Goal: Task Accomplishment & Management: Manage account settings

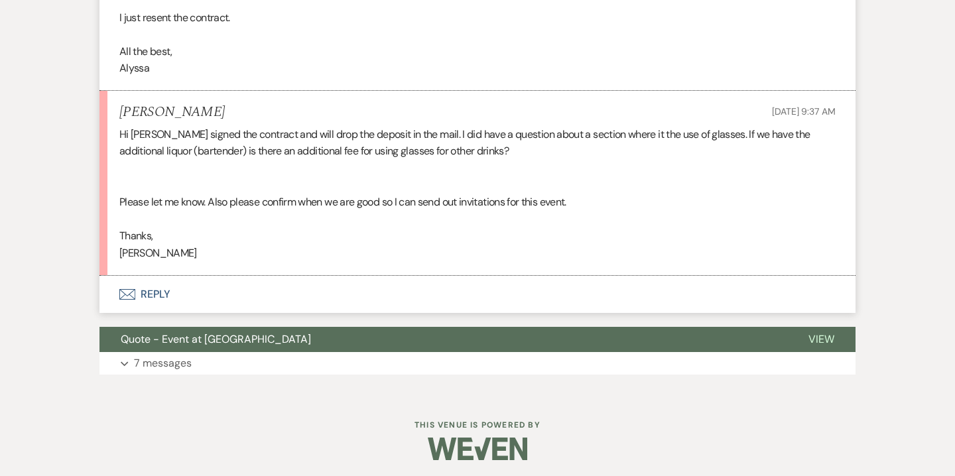
scroll to position [1724, 0]
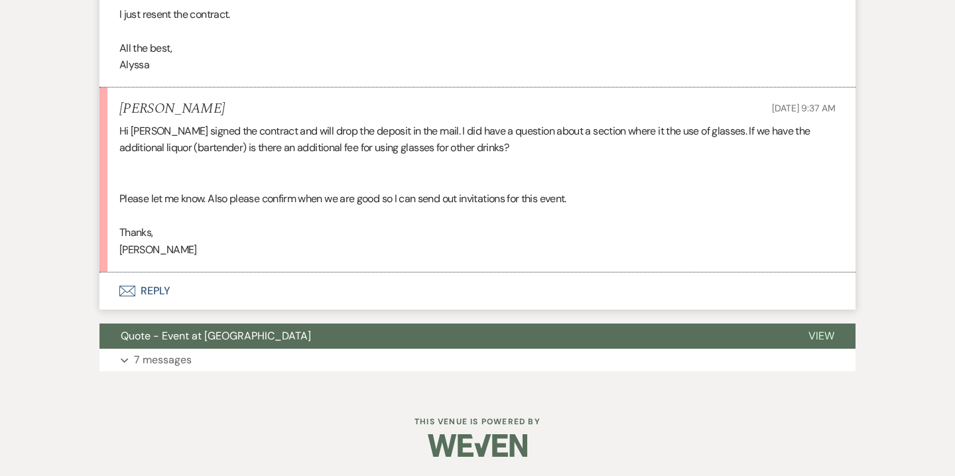
click at [155, 295] on button "Envelope Reply" at bounding box center [478, 291] width 756 height 37
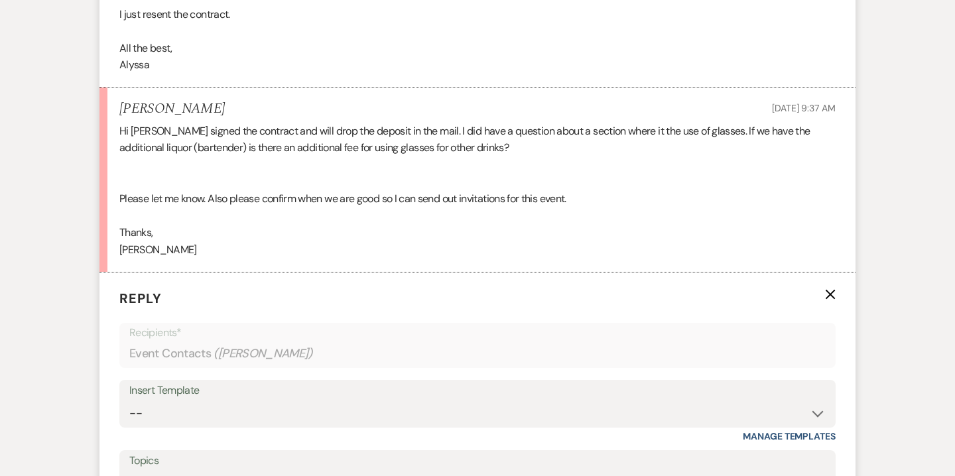
scroll to position [2024, 0]
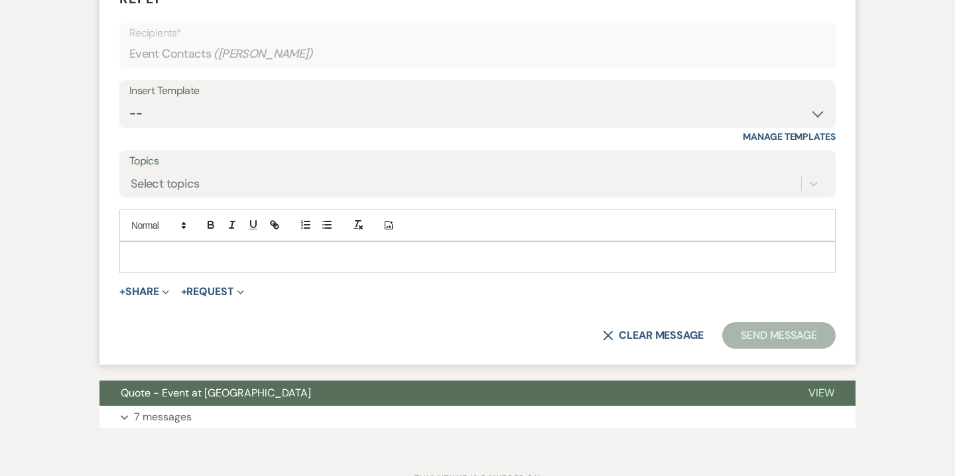
click at [269, 250] on p at bounding box center [477, 257] width 695 height 15
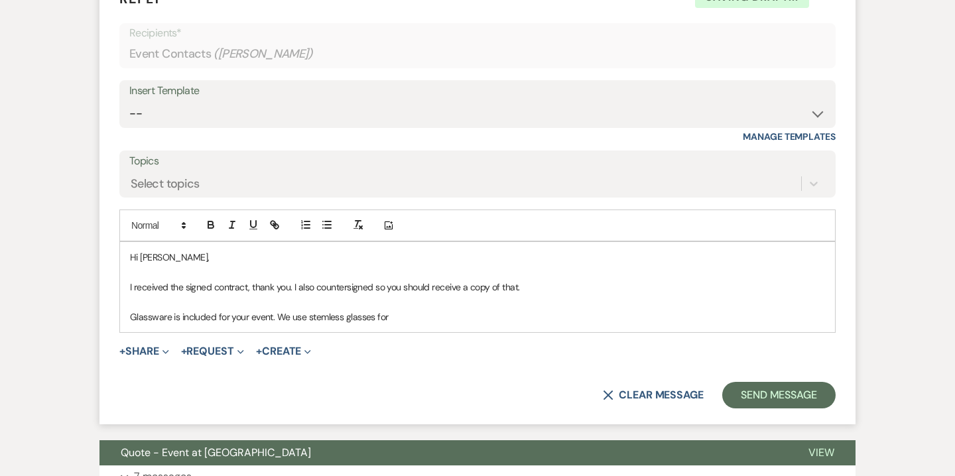
click at [343, 318] on p "Glassware is included for your event. We use stemless glasses for" at bounding box center [477, 317] width 695 height 15
click at [430, 318] on p "Glassware is included for your event. We use stemless wine glasses for" at bounding box center [477, 317] width 695 height 15
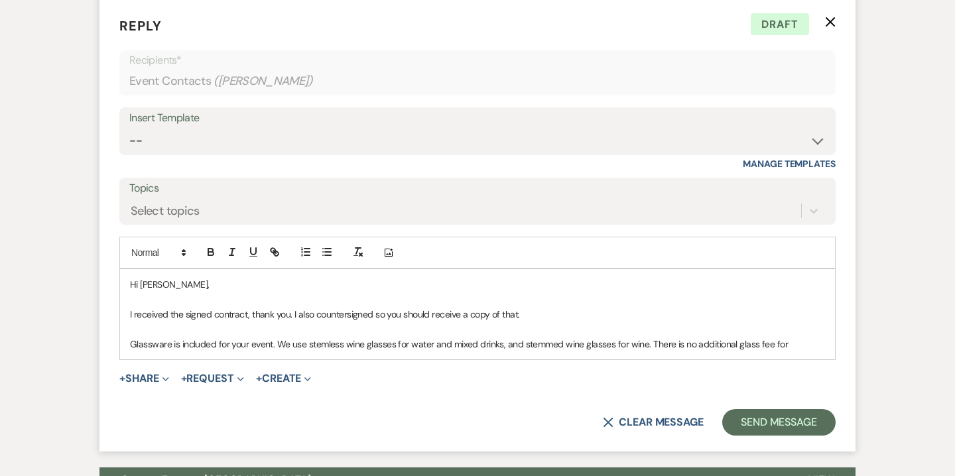
scroll to position [1998, 0]
click at [660, 341] on p "Glassware is included for your event. We use stemless wine glasses for water an…" at bounding box center [477, 343] width 695 height 15
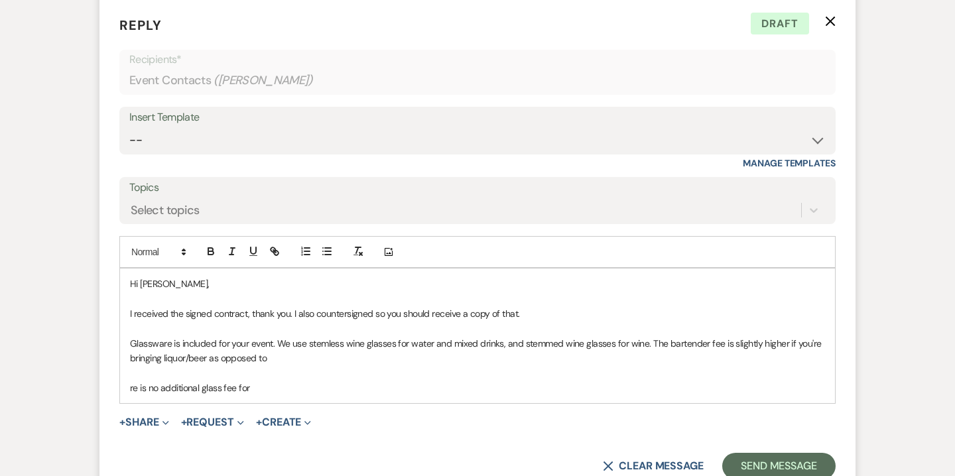
click at [382, 367] on p at bounding box center [477, 373] width 695 height 15
click at [373, 358] on p "Glassware is included for your event. We use stemless wine glasses for water an…" at bounding box center [477, 351] width 695 height 30
click at [129, 390] on div "Hi Cindi, I received the signed contract, thank you. I also countersigned so yo…" at bounding box center [477, 336] width 715 height 135
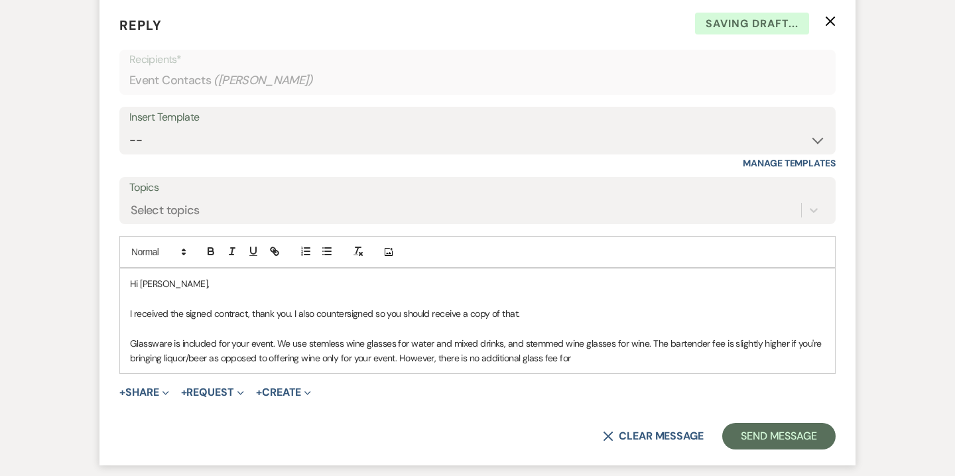
click at [589, 361] on p "Glassware is included for your event. We use stemless wine glasses for water an…" at bounding box center [477, 351] width 695 height 30
drag, startPoint x: 555, startPoint y: 357, endPoint x: 674, endPoint y: 357, distance: 118.8
click at [674, 357] on p "Glassware is included for your event. We use stemless wine glasses for water an…" at bounding box center [477, 351] width 695 height 30
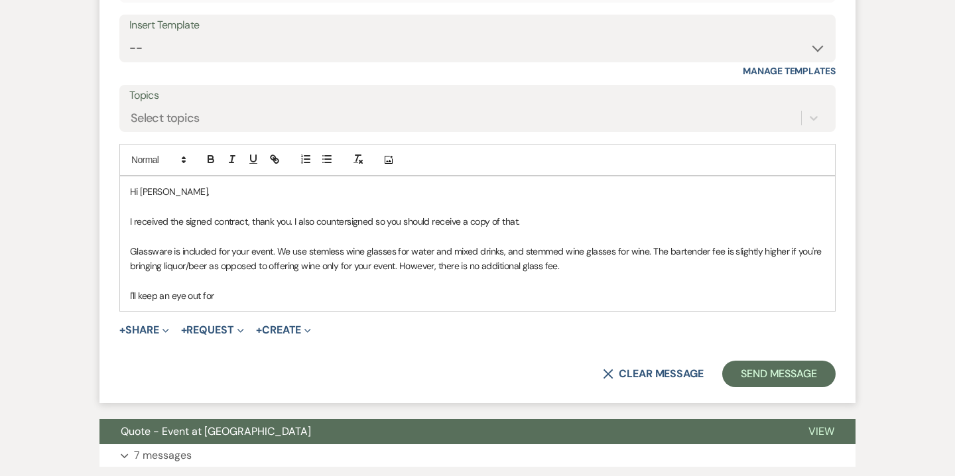
scroll to position [2091, 0]
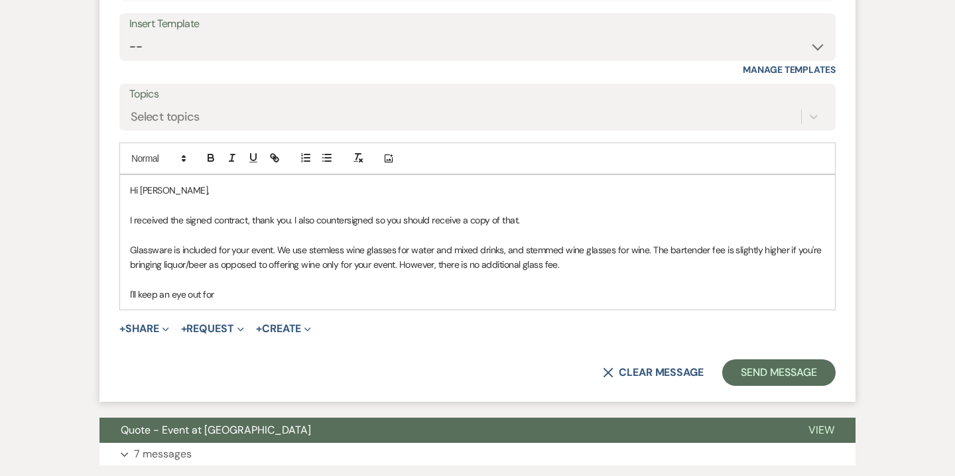
click at [482, 218] on p "I received the signed contract, thank you. I also countersigned so you should r…" at bounding box center [477, 220] width 695 height 15
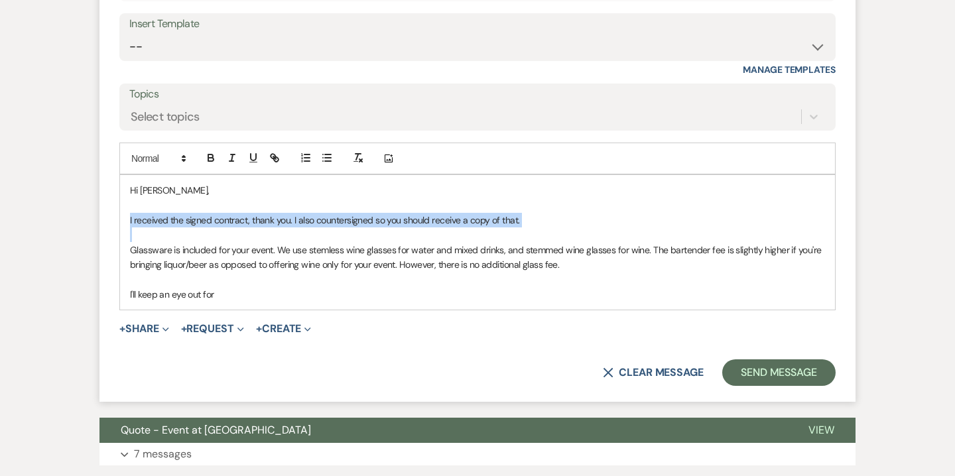
click at [482, 218] on p "I received the signed contract, thank you. I also countersigned so you should r…" at bounding box center [477, 220] width 695 height 15
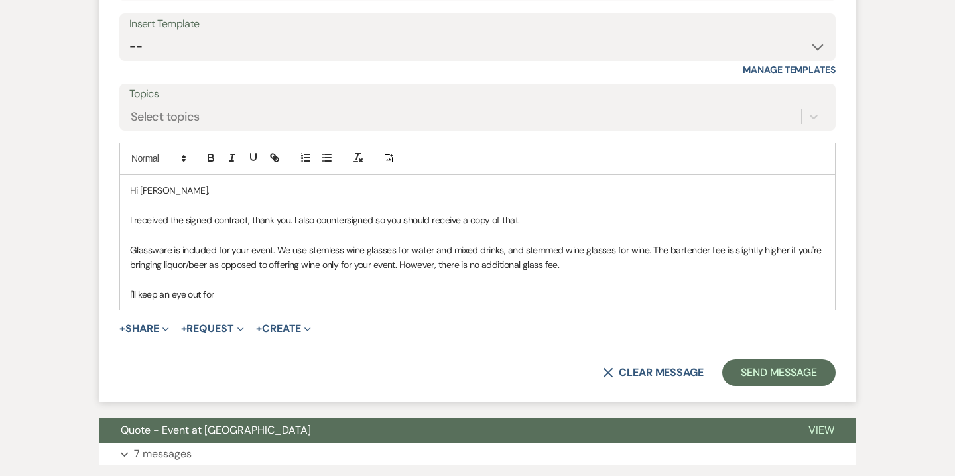
click at [456, 253] on p "Glassware is included for your event. We use stemless wine glasses for water an…" at bounding box center [477, 258] width 695 height 30
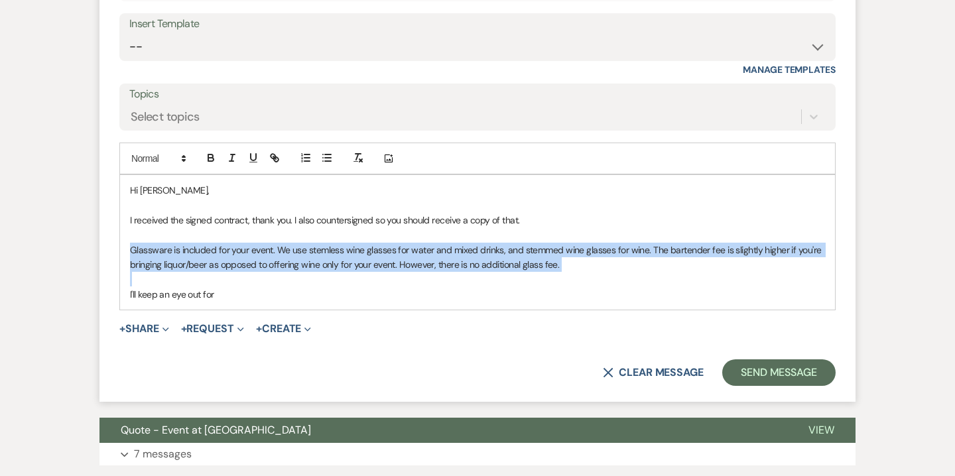
click at [456, 253] on p "Glassware is included for your event. We use stemless wine glasses for water an…" at bounding box center [477, 258] width 695 height 30
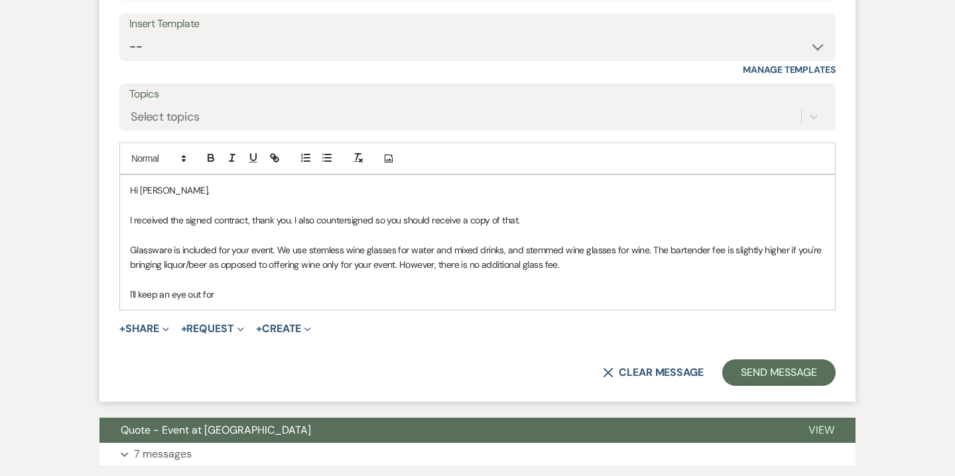
click at [362, 292] on p "I'll keep an eye out for" at bounding box center [477, 294] width 695 height 15
click at [212, 297] on p "I'll keep an eye out for" at bounding box center [477, 294] width 695 height 15
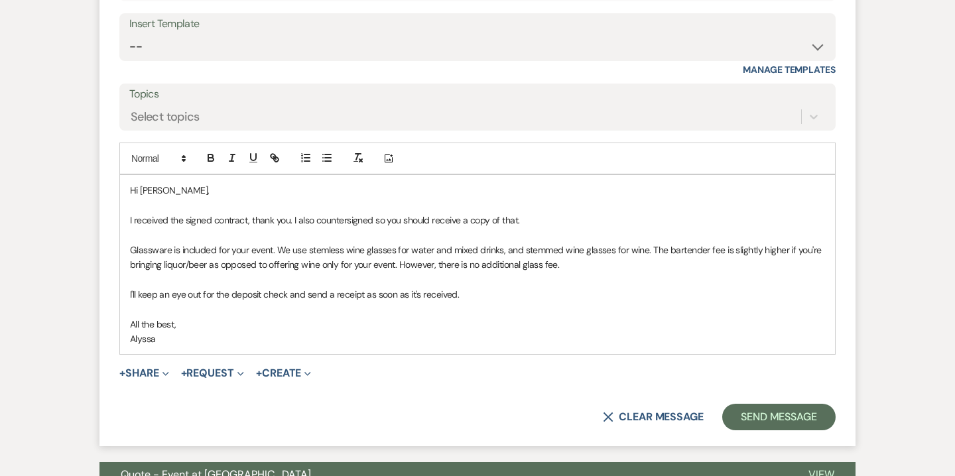
drag, startPoint x: 129, startPoint y: 196, endPoint x: 169, endPoint y: 355, distance: 164.1
click at [169, 355] on form "Reply X Saving draft... Recipients* Event Contacts ( Cindi Bartusek ) Insert Te…" at bounding box center [478, 176] width 756 height 541
copy div "Hi Cindi, I received the signed contract, thank you. I also countersigned so yo…"
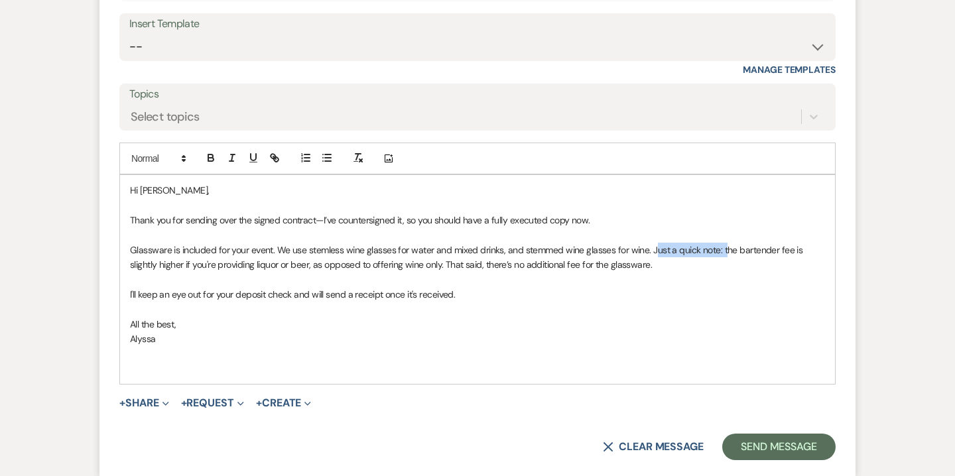
drag, startPoint x: 721, startPoint y: 249, endPoint x: 650, endPoint y: 246, distance: 71.0
click at [650, 246] on p "Glassware is included for your event. We use stemless wine glasses for water an…" at bounding box center [477, 258] width 695 height 30
click at [247, 373] on p at bounding box center [477, 369] width 695 height 15
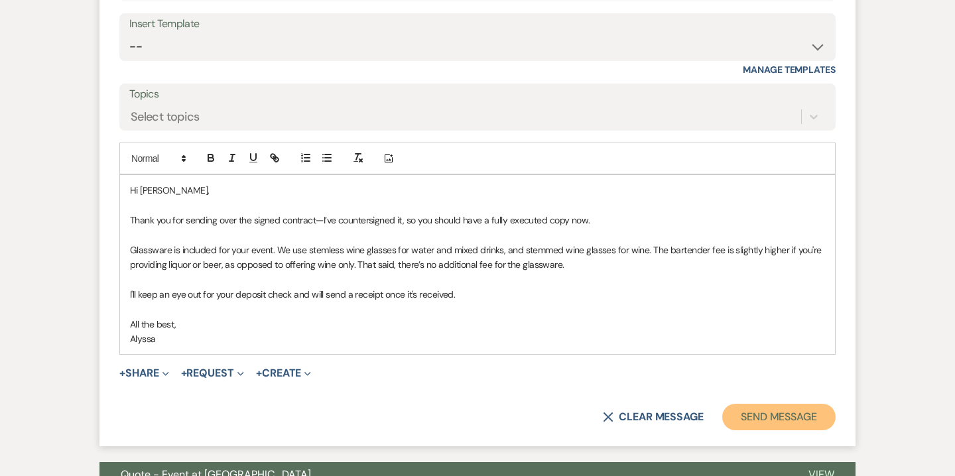
click at [756, 410] on button "Send Message" at bounding box center [778, 417] width 113 height 27
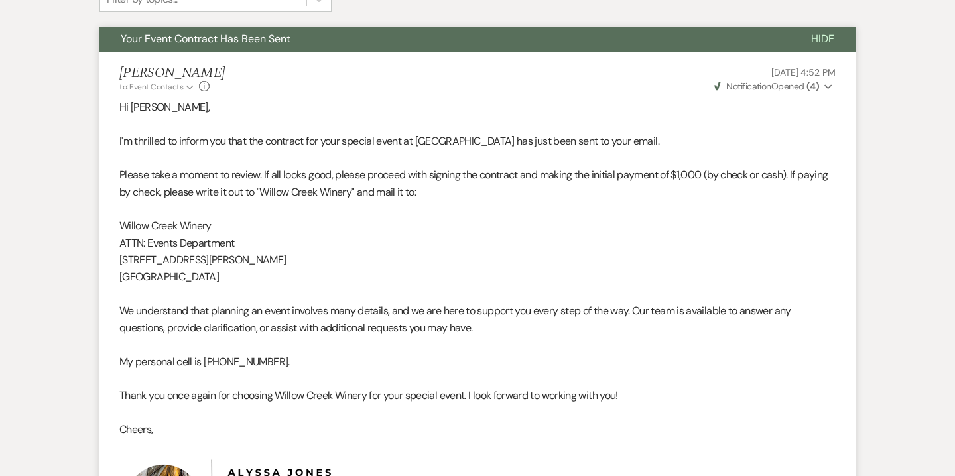
scroll to position [0, 0]
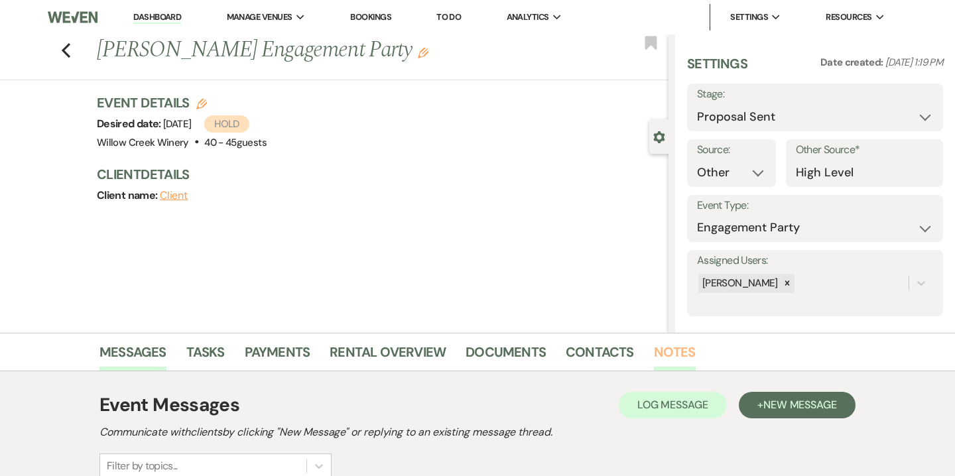
click at [663, 358] on link "Notes" at bounding box center [675, 356] width 42 height 29
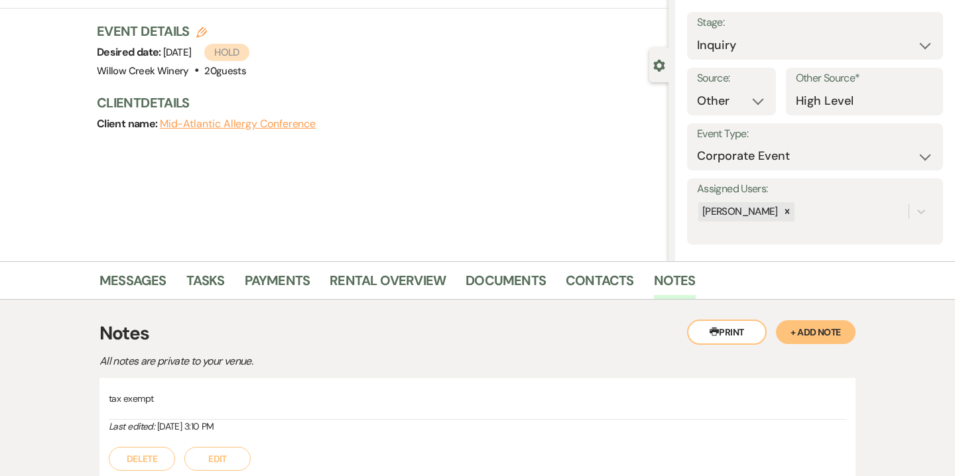
scroll to position [72, 0]
click at [220, 456] on button "Edit" at bounding box center [217, 458] width 66 height 24
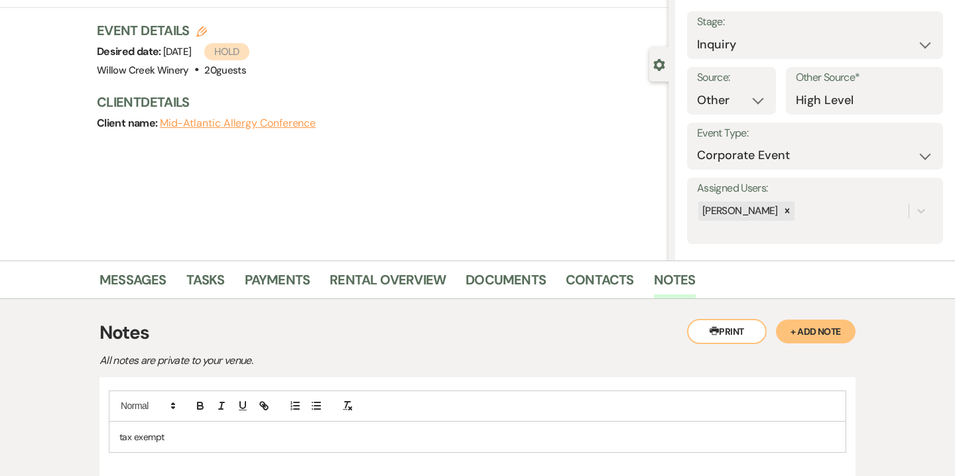
click at [254, 435] on p "tax exempt" at bounding box center [477, 437] width 717 height 15
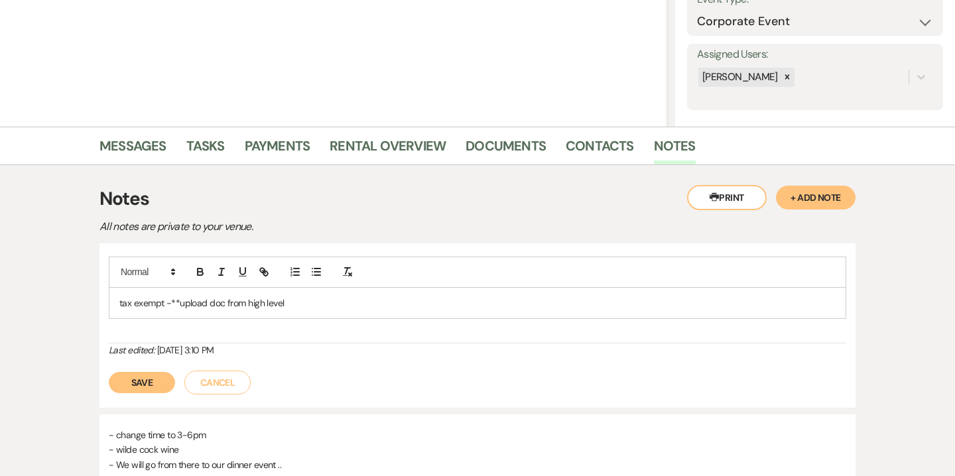
scroll to position [210, 0]
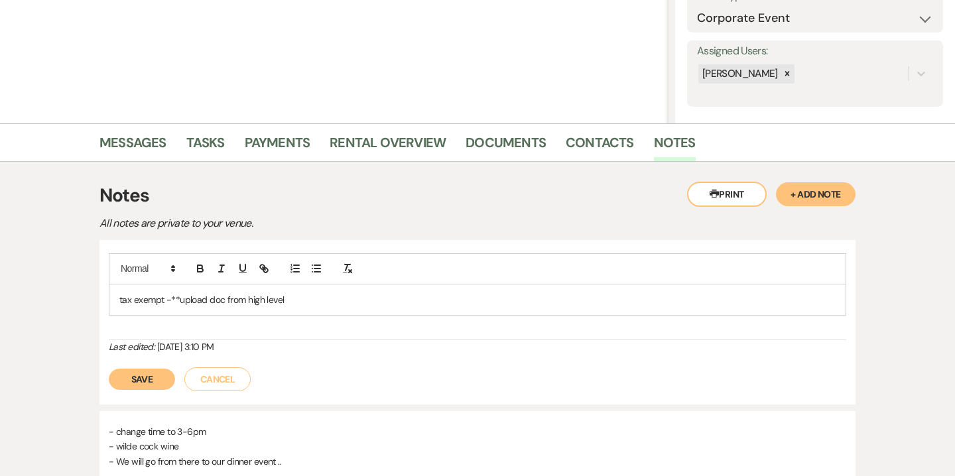
click at [135, 383] on button "Save" at bounding box center [142, 379] width 66 height 21
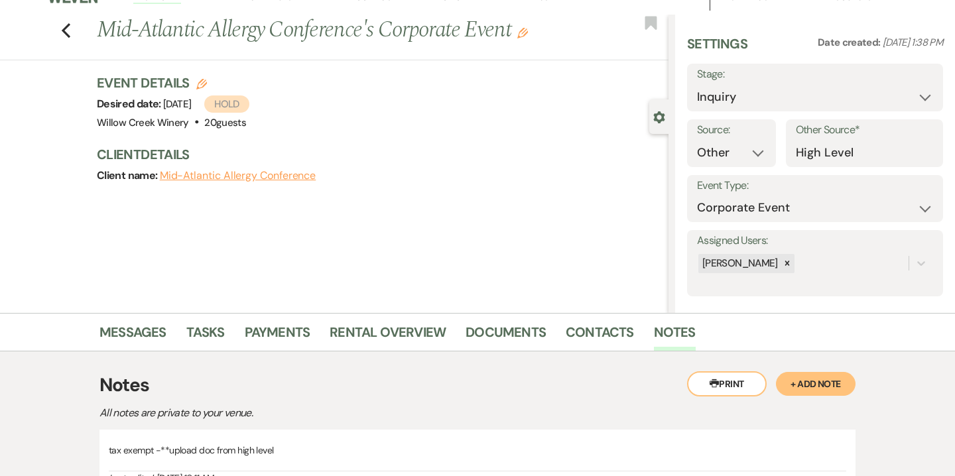
scroll to position [0, 0]
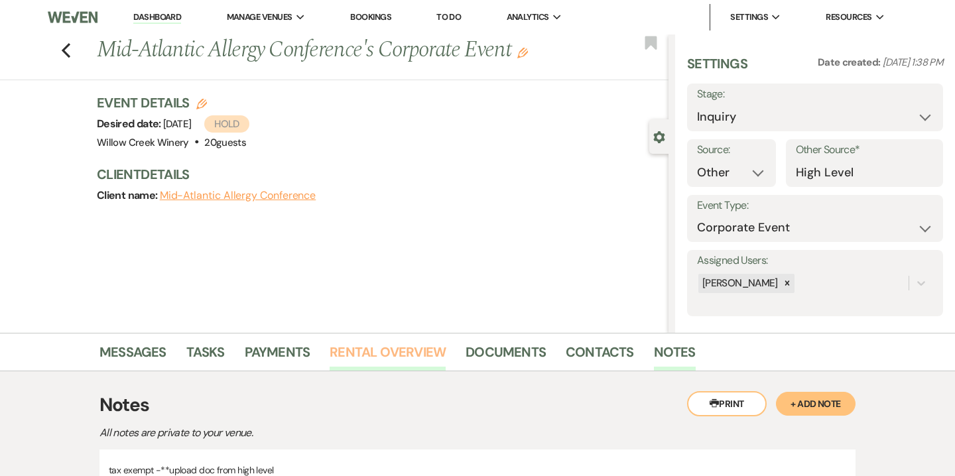
click at [407, 345] on link "Rental Overview" at bounding box center [388, 356] width 116 height 29
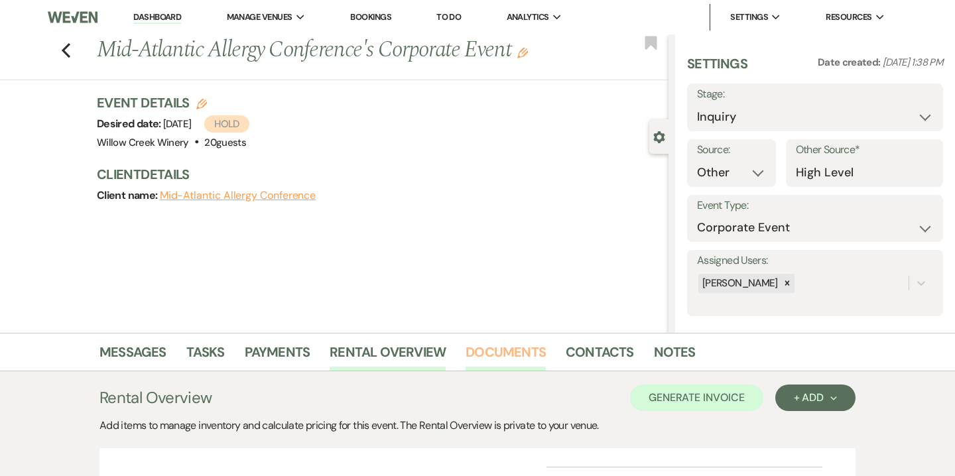
click at [491, 353] on link "Documents" at bounding box center [506, 356] width 80 height 29
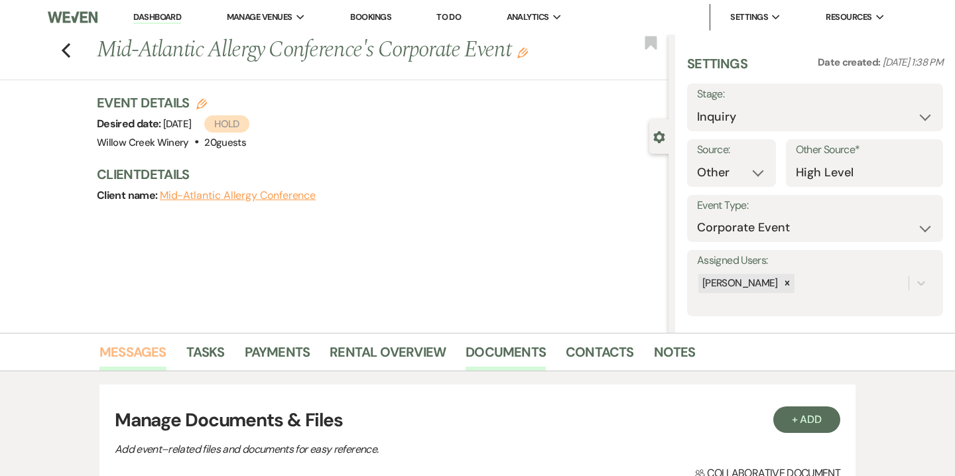
click at [146, 360] on link "Messages" at bounding box center [133, 356] width 67 height 29
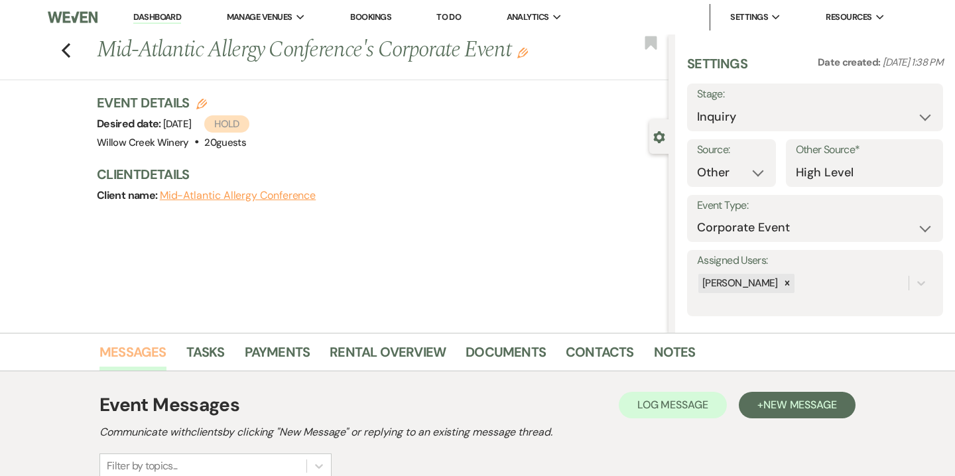
scroll to position [170, 0]
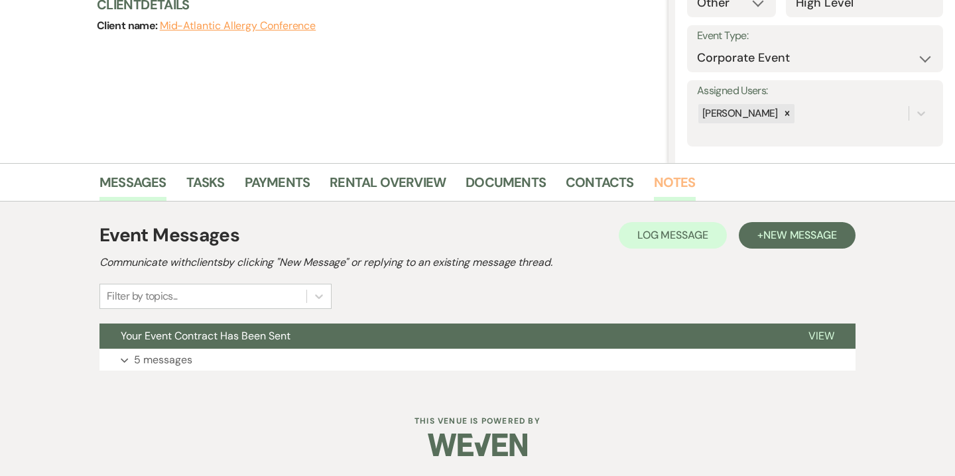
click at [663, 188] on link "Notes" at bounding box center [675, 186] width 42 height 29
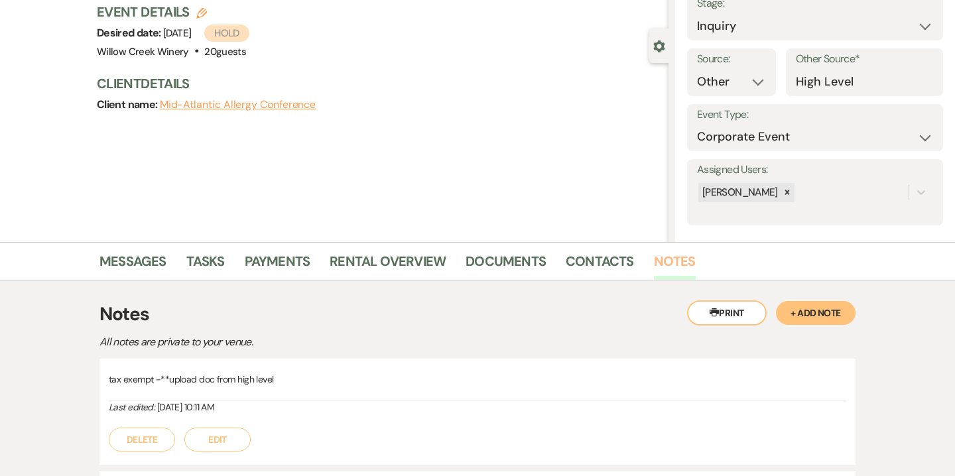
scroll to position [47, 0]
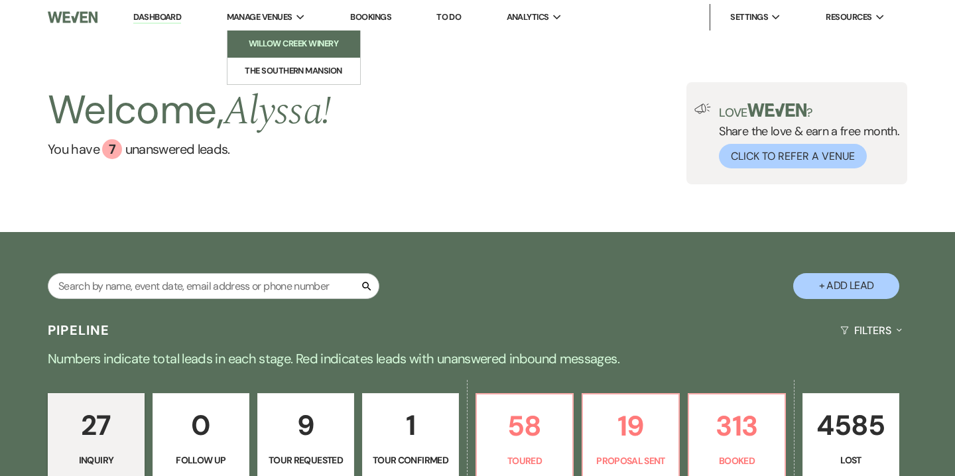
click at [297, 46] on li "Willow Creek Winery" at bounding box center [293, 43] width 119 height 13
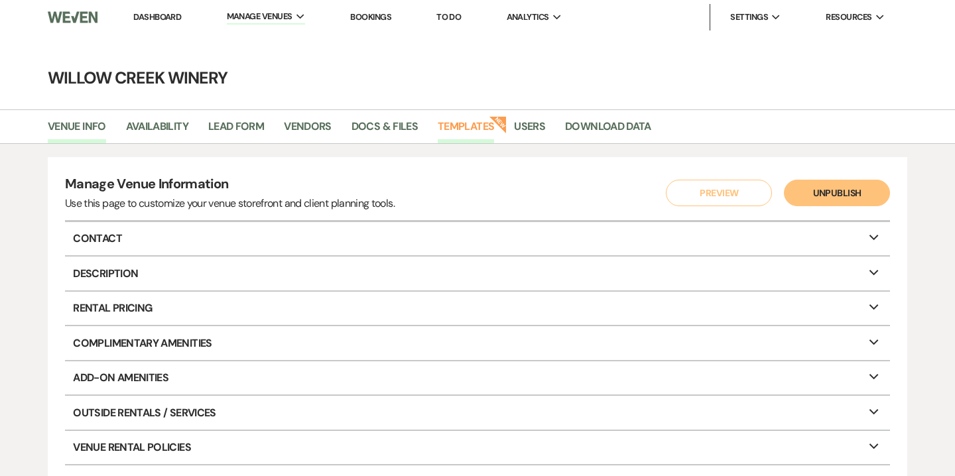
click at [476, 118] on link "Templates" at bounding box center [466, 130] width 56 height 25
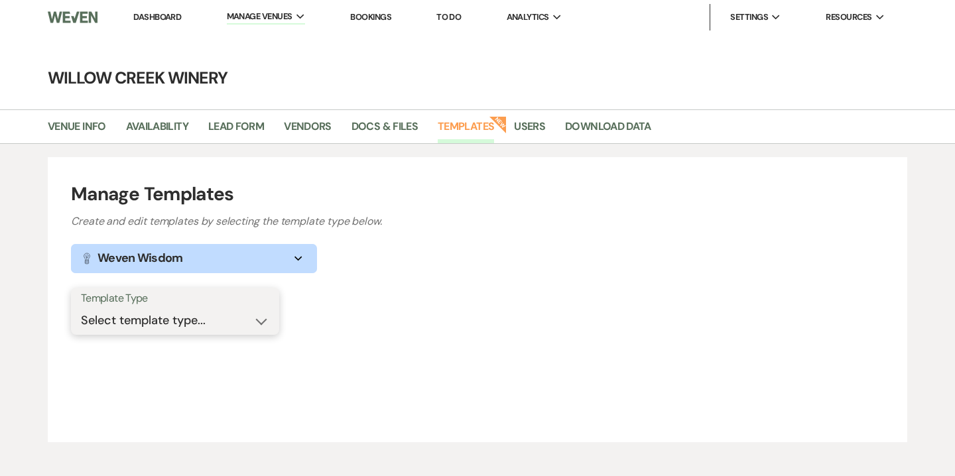
click at [186, 324] on select "Select template type... Task List Message Templates Payment Plan Inventory Item…" at bounding box center [175, 321] width 188 height 26
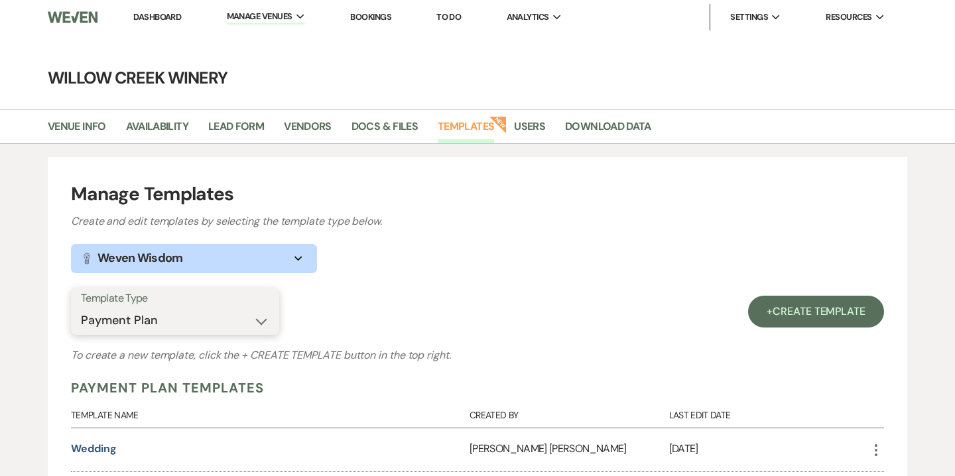
click at [194, 320] on select "Select template type... Task List Message Templates Payment Plan Inventory Item…" at bounding box center [175, 321] width 188 height 26
select select "Message Templates"
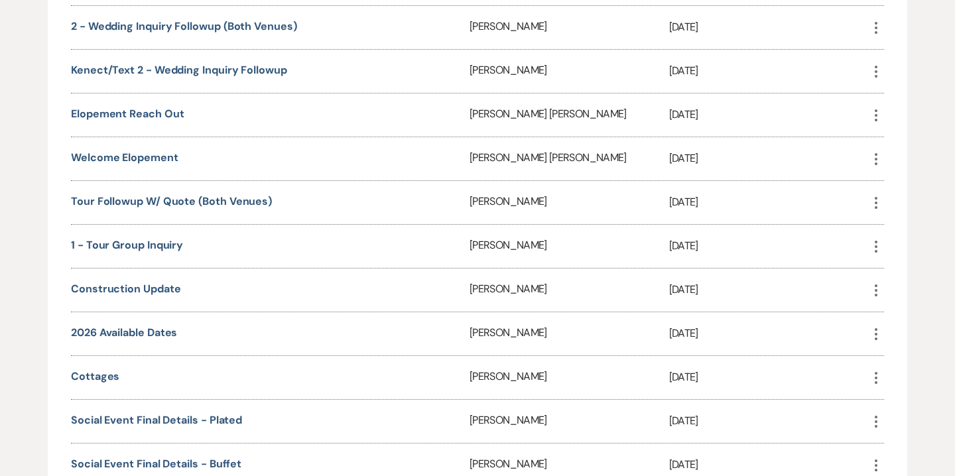
scroll to position [2613, 0]
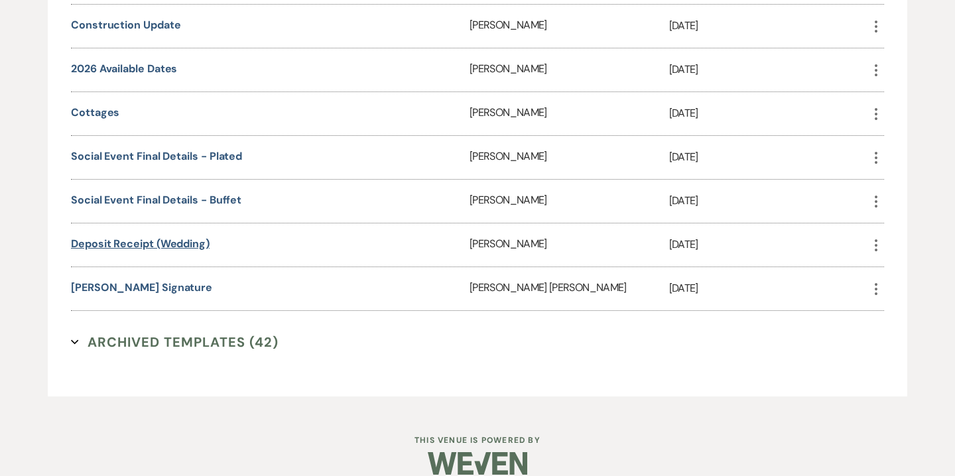
click at [143, 237] on link "Deposit Receipt (Wedding)" at bounding box center [140, 244] width 139 height 14
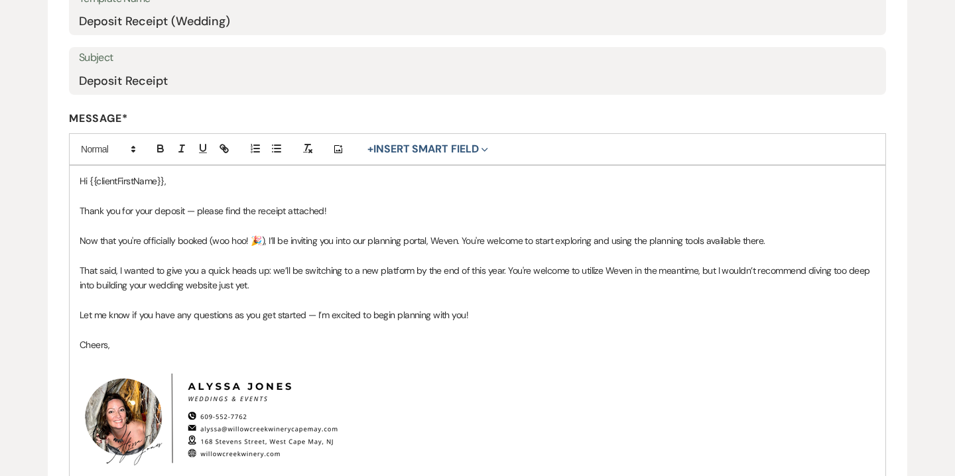
scroll to position [375, 0]
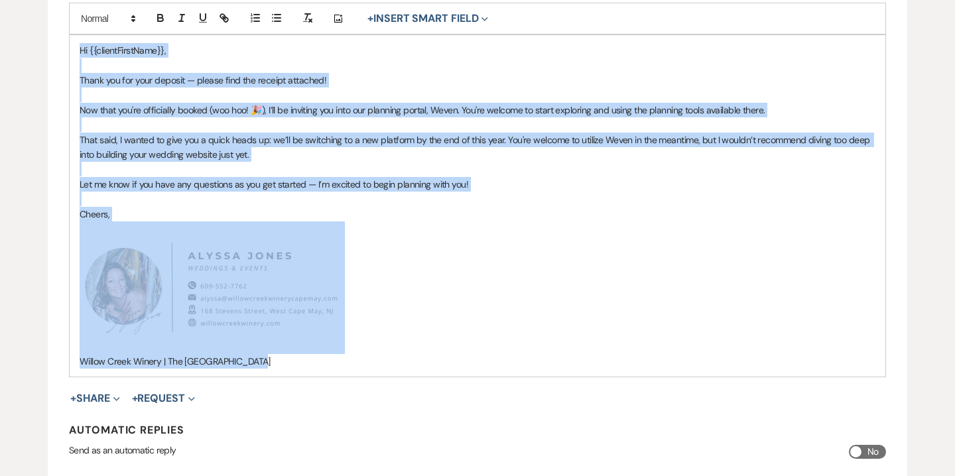
drag, startPoint x: 79, startPoint y: 48, endPoint x: 261, endPoint y: 366, distance: 365.9
click at [261, 366] on div "Hi {{clientFirstName}}, Thank you for your deposit — please find the receipt at…" at bounding box center [478, 206] width 816 height 342
copy div "Hi {{clientFirstName}}, Thank you for your deposit — please find the receipt at…"
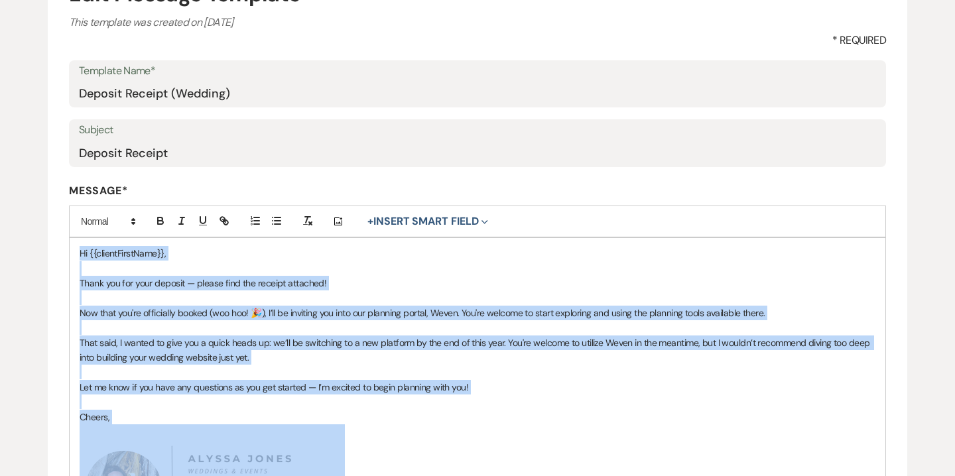
scroll to position [0, 0]
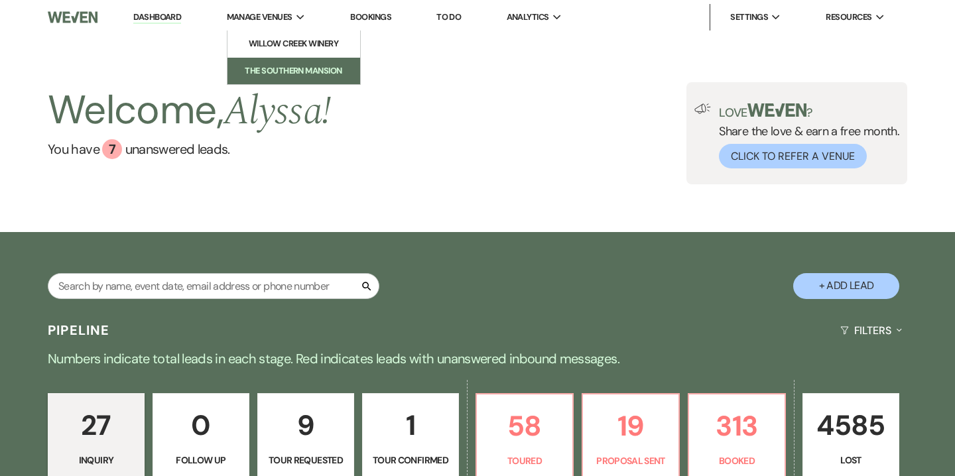
click at [260, 66] on li "The Southern Mansion" at bounding box center [293, 70] width 119 height 13
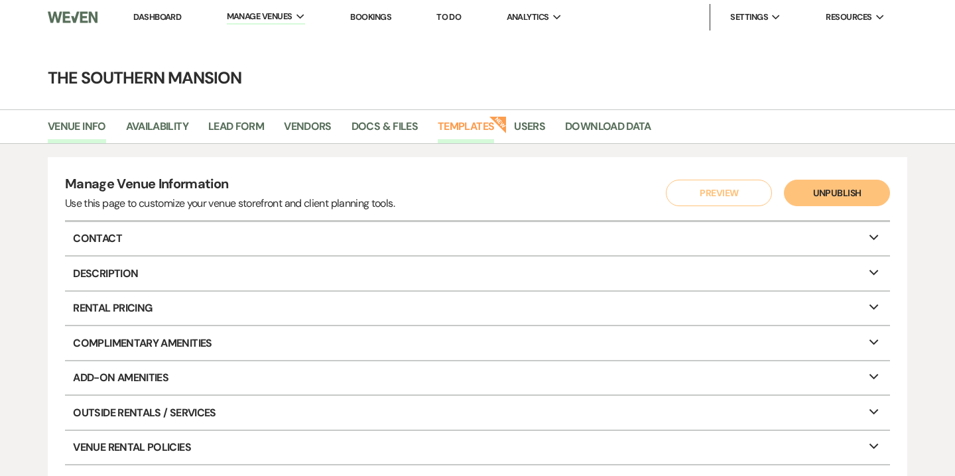
click at [459, 130] on link "Templates" at bounding box center [466, 130] width 56 height 25
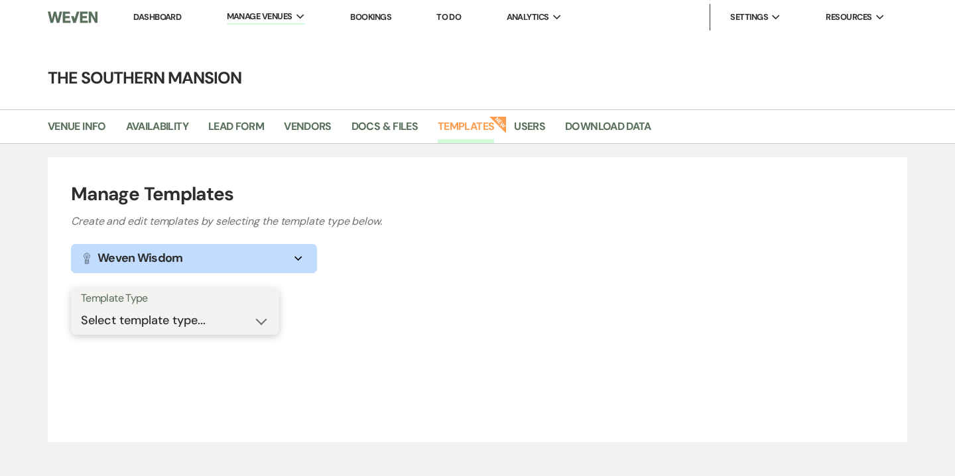
click at [195, 314] on select "Select template type... Task List Message Templates Payment Plan Inventory Item…" at bounding box center [175, 321] width 188 height 26
select select "Message Templates"
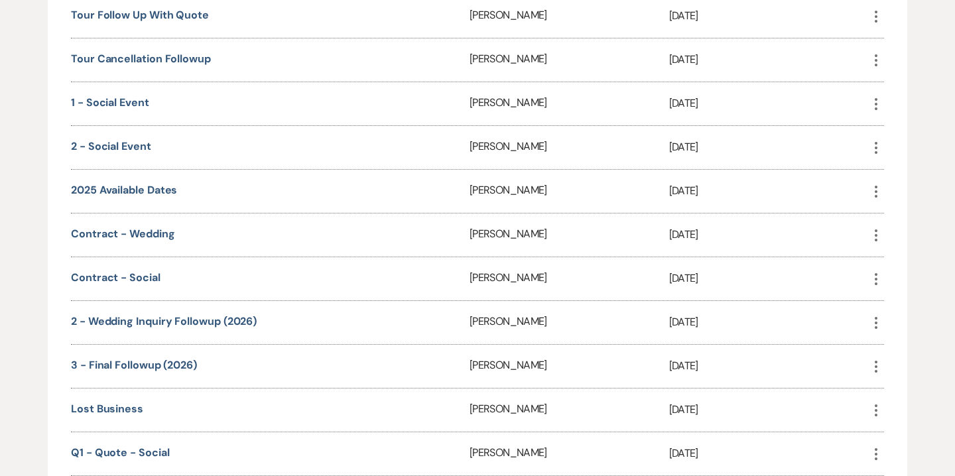
scroll to position [914, 0]
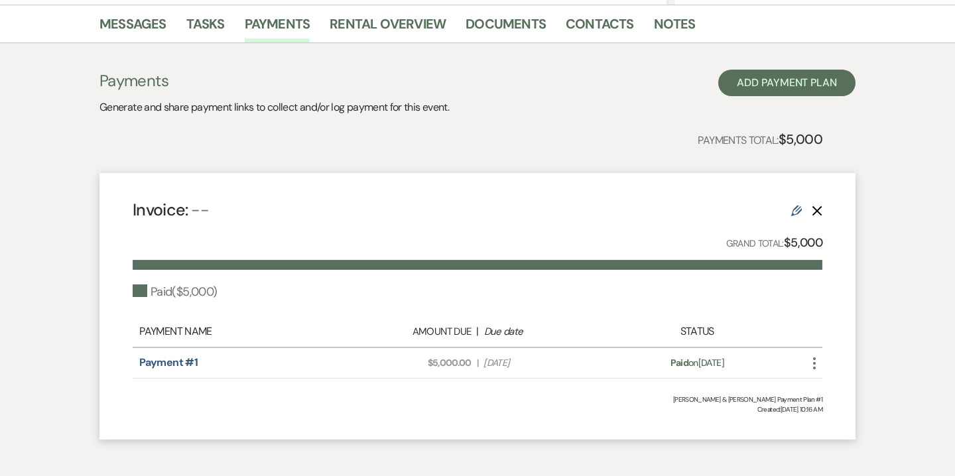
scroll to position [390, 0]
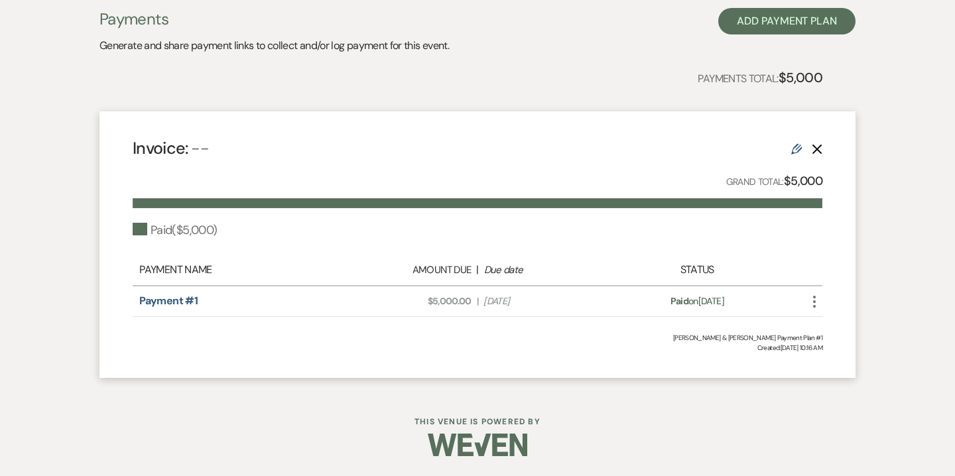
click at [815, 307] on icon "More" at bounding box center [815, 302] width 16 height 16
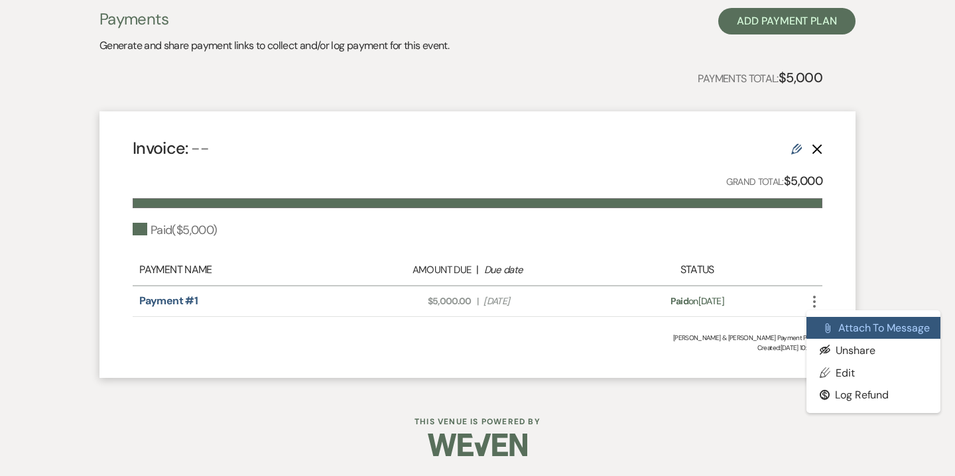
click at [850, 330] on button "Attach File Attach to Message" at bounding box center [874, 328] width 134 height 23
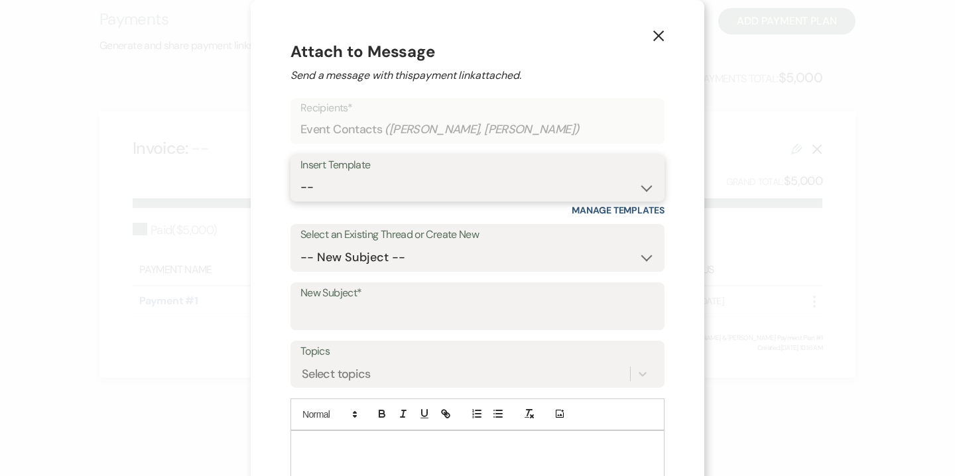
click at [415, 190] on select "-- Weven Planning Portal Introduction (Booked Events) Contract (Pre-Booked Lead…" at bounding box center [478, 187] width 354 height 26
select select "6078"
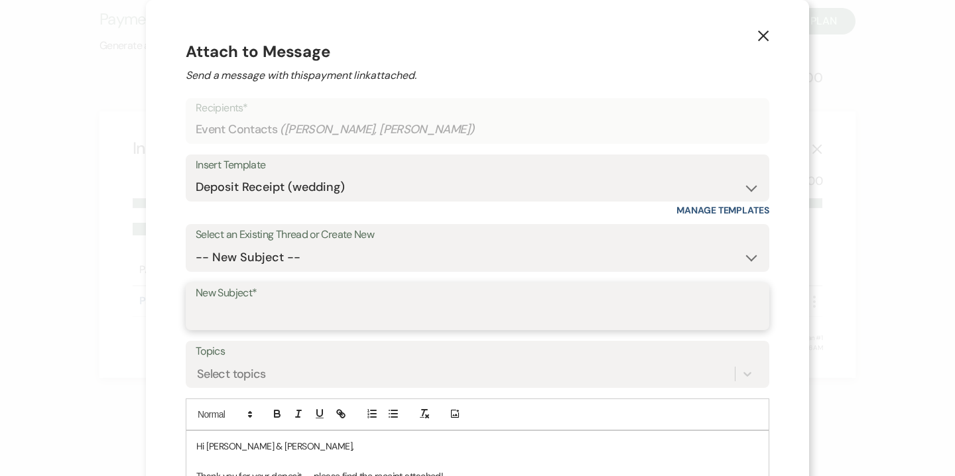
click at [380, 319] on input "New Subject*" at bounding box center [478, 316] width 564 height 26
type input "Deposit Receipt"
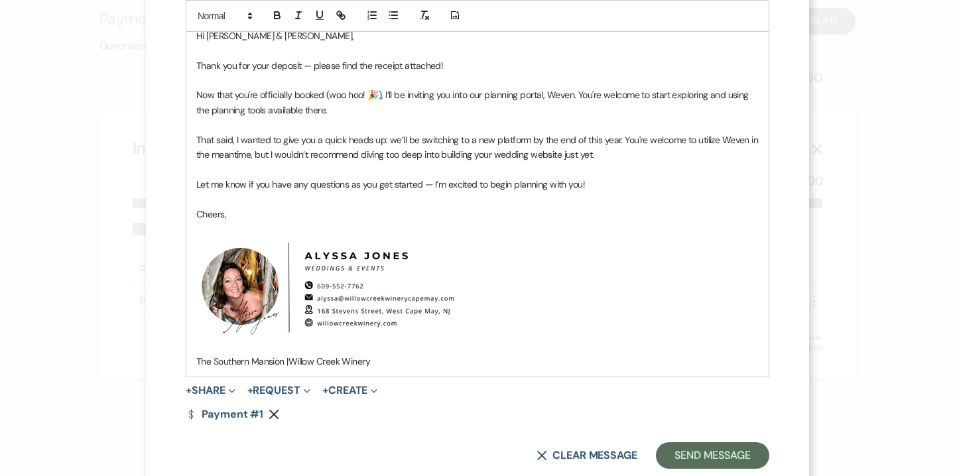
scroll to position [443, 0]
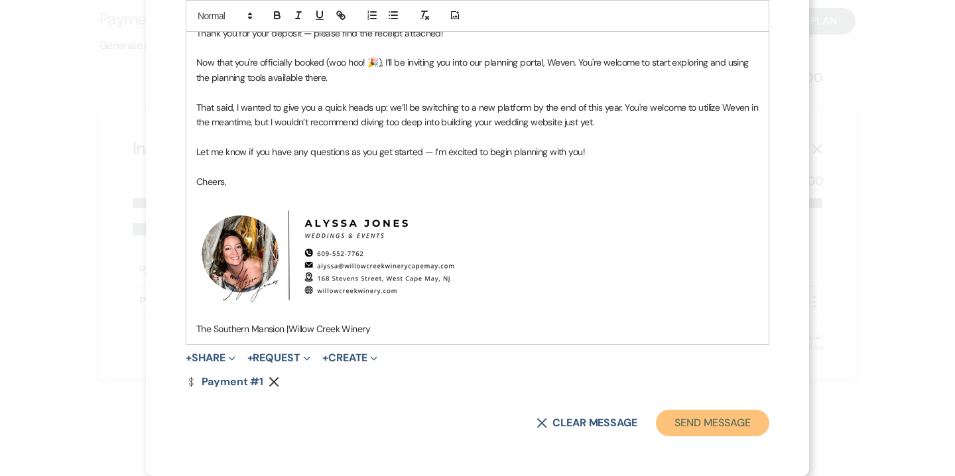
click at [717, 423] on button "Send Message" at bounding box center [712, 423] width 113 height 27
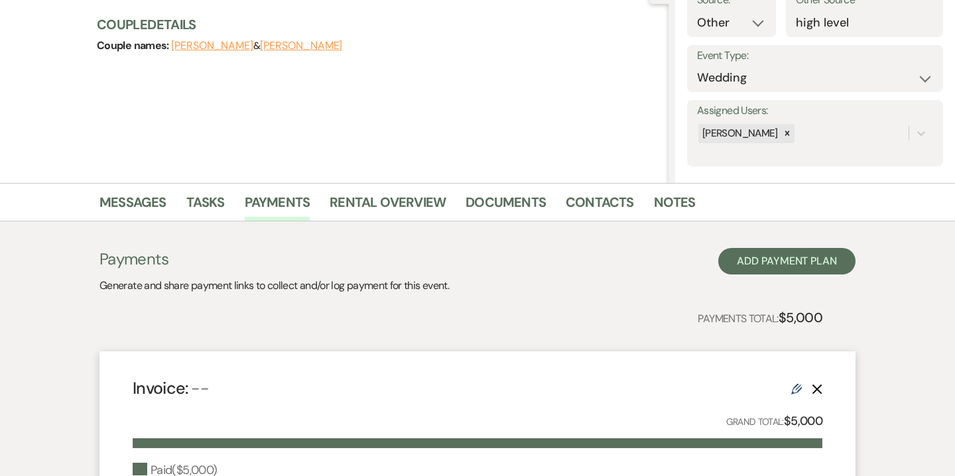
scroll to position [0, 0]
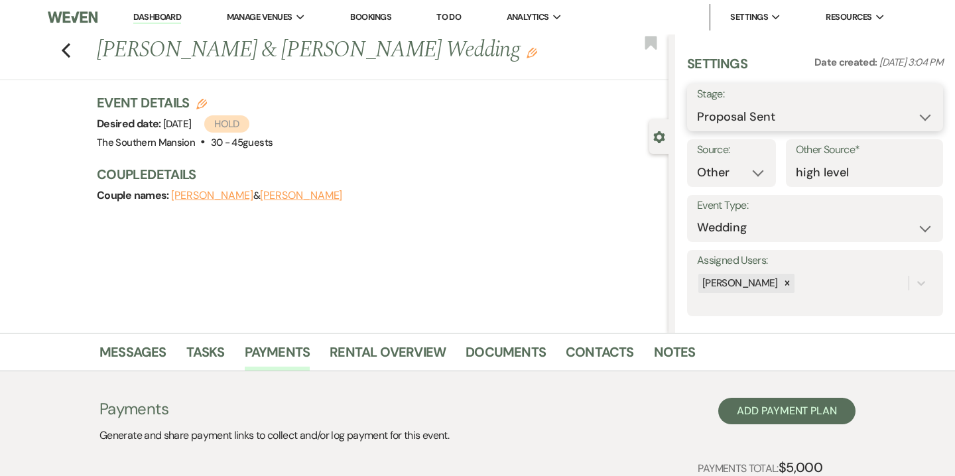
click at [754, 113] on select "Inquiry Follow Up Tour Requested Tour Confirmed Toured Proposal Sent Booked Lost" at bounding box center [815, 117] width 236 height 26
select select "7"
click at [911, 113] on button "Save" at bounding box center [917, 107] width 52 height 27
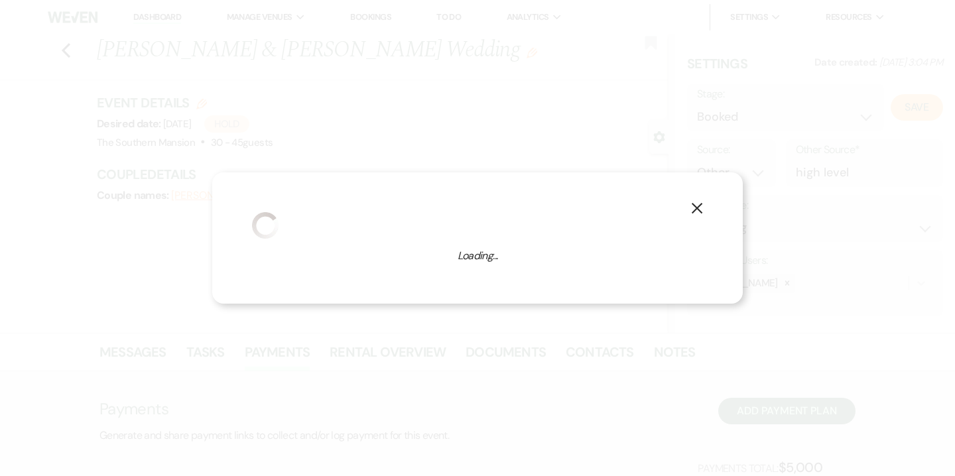
select select "1"
select select "641"
select select "false"
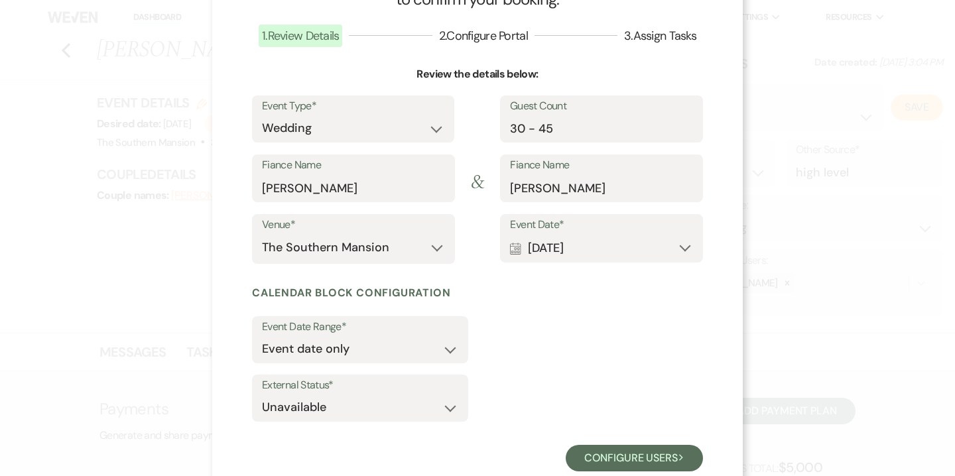
scroll to position [109, 0]
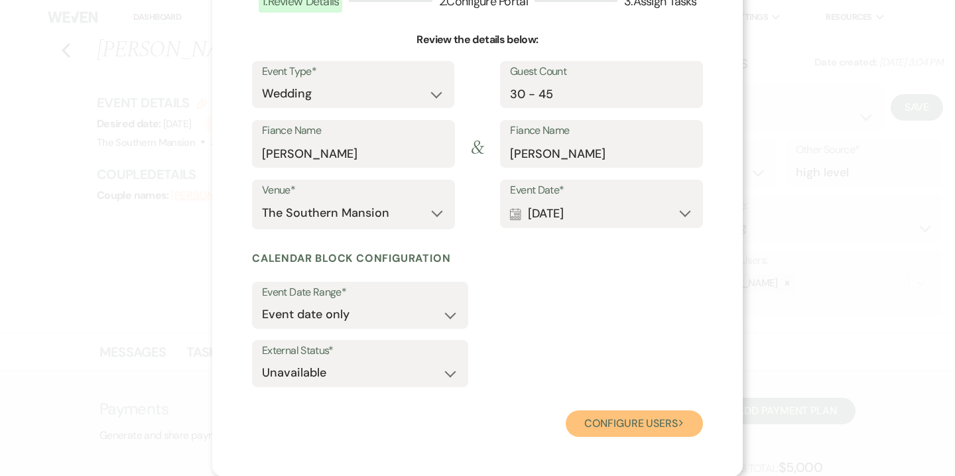
click at [618, 429] on button "Configure users Next" at bounding box center [634, 424] width 137 height 27
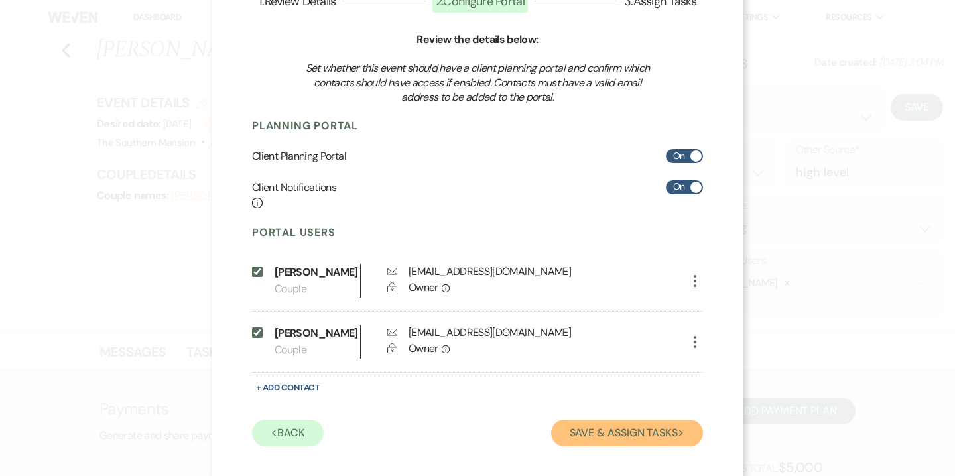
click at [595, 430] on button "Save & Assign Tasks Next" at bounding box center [627, 433] width 152 height 27
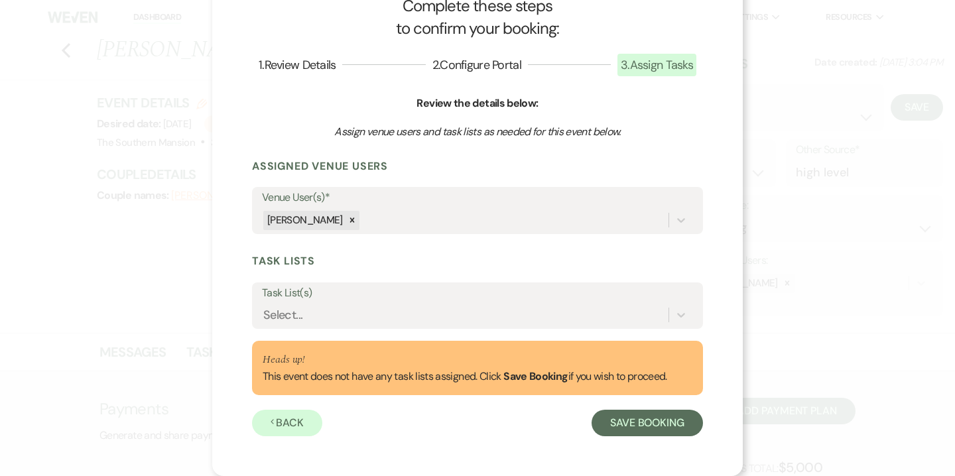
scroll to position [45, 0]
click at [506, 312] on div "Select..." at bounding box center [465, 315] width 407 height 23
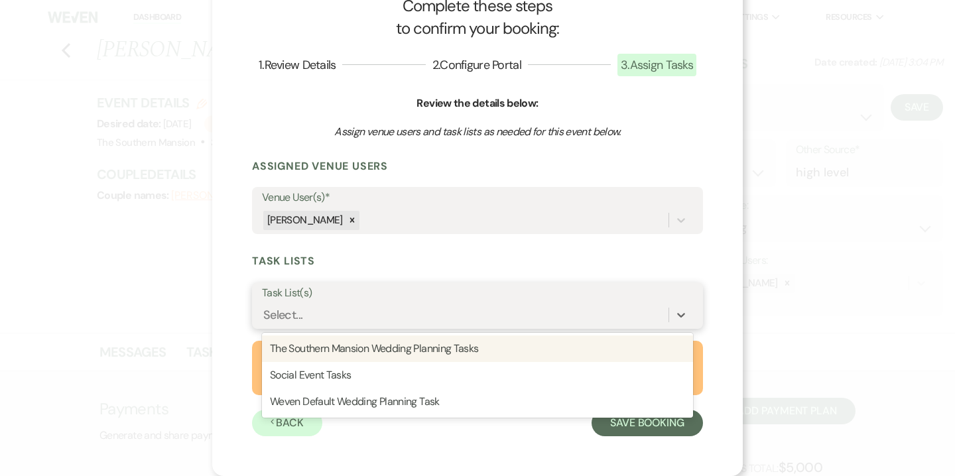
click at [489, 347] on div "The Southern Mansion Wedding Planning Tasks" at bounding box center [477, 349] width 431 height 27
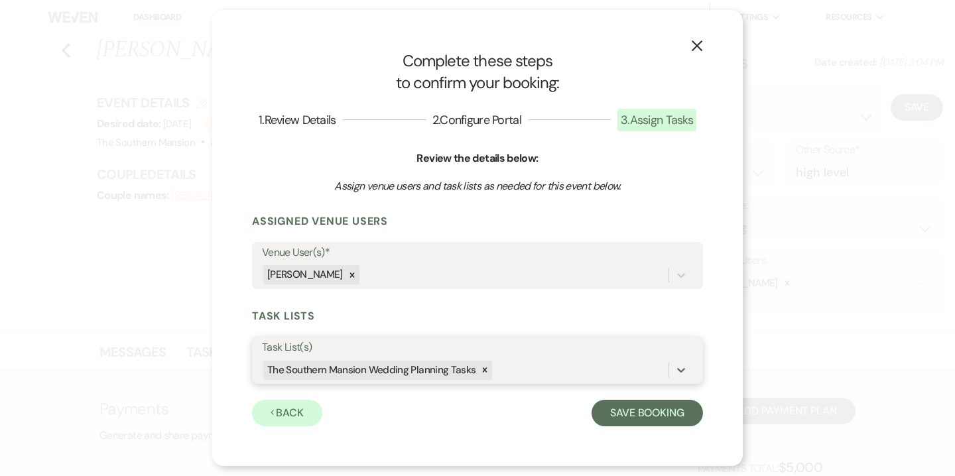
scroll to position [0, 0]
click at [641, 424] on button "Save Booking" at bounding box center [647, 413] width 111 height 27
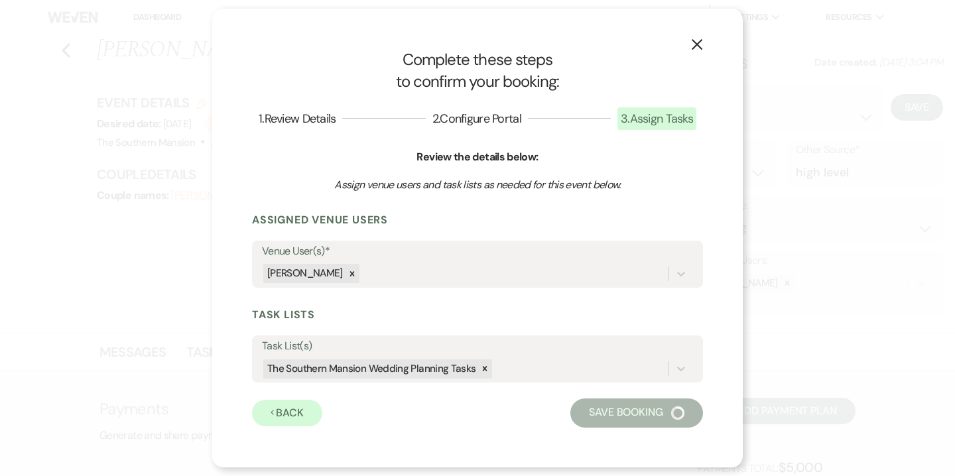
select select "14"
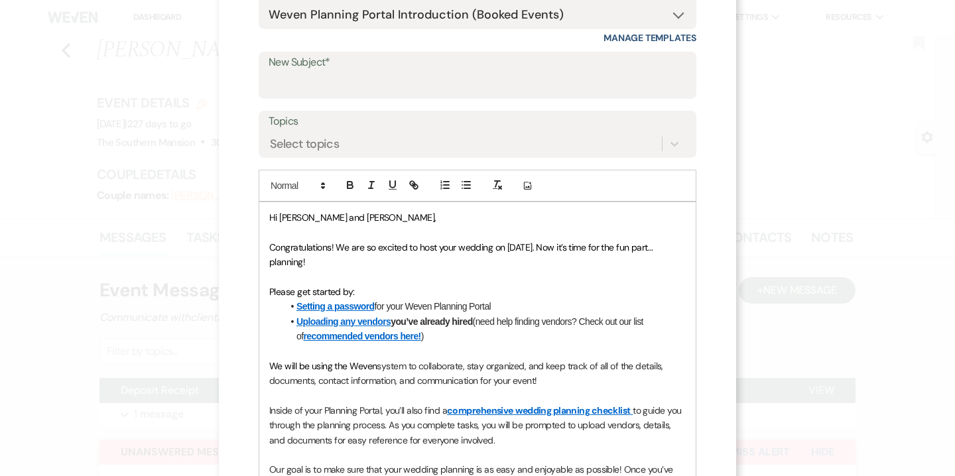
scroll to position [102, 0]
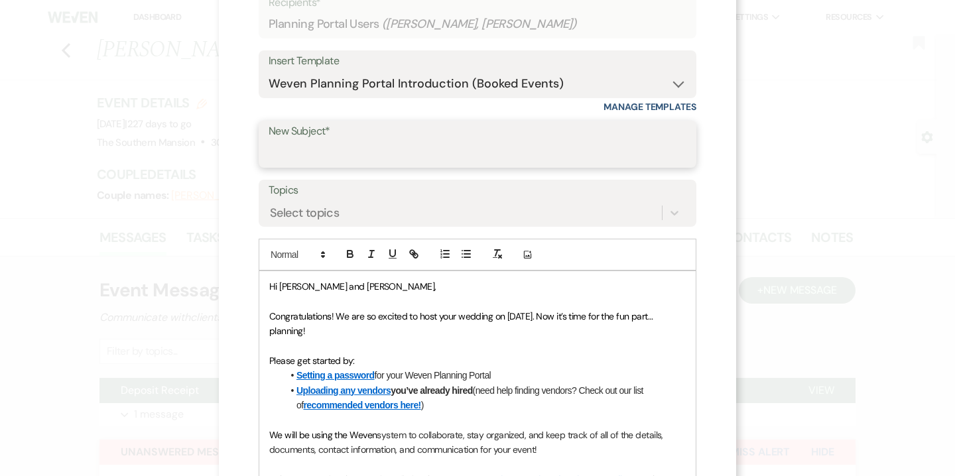
click at [562, 150] on input "New Subject*" at bounding box center [478, 154] width 418 height 26
type input "Congratulations and Welcome to Weven!"
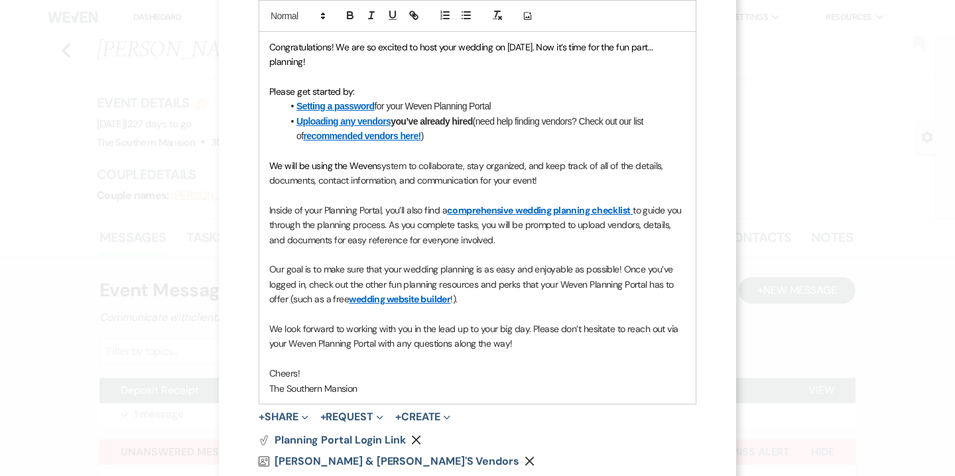
scroll to position [450, 0]
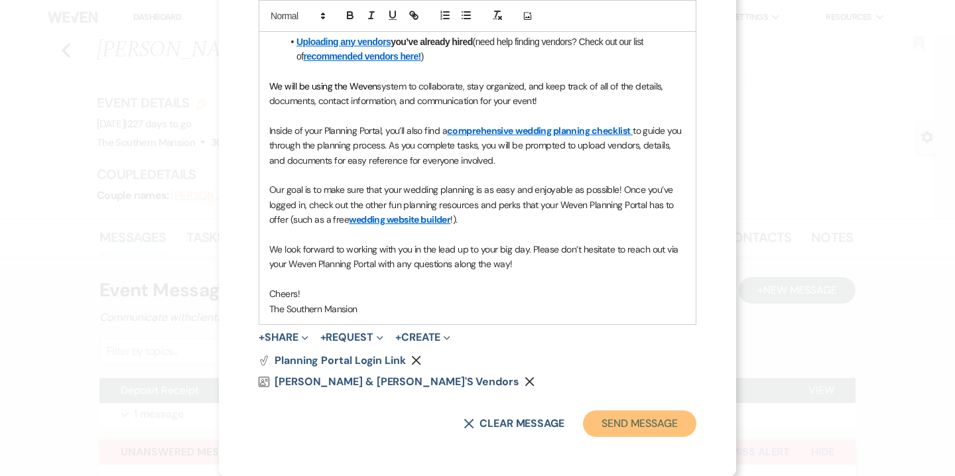
click at [648, 416] on button "Send Message" at bounding box center [639, 424] width 113 height 27
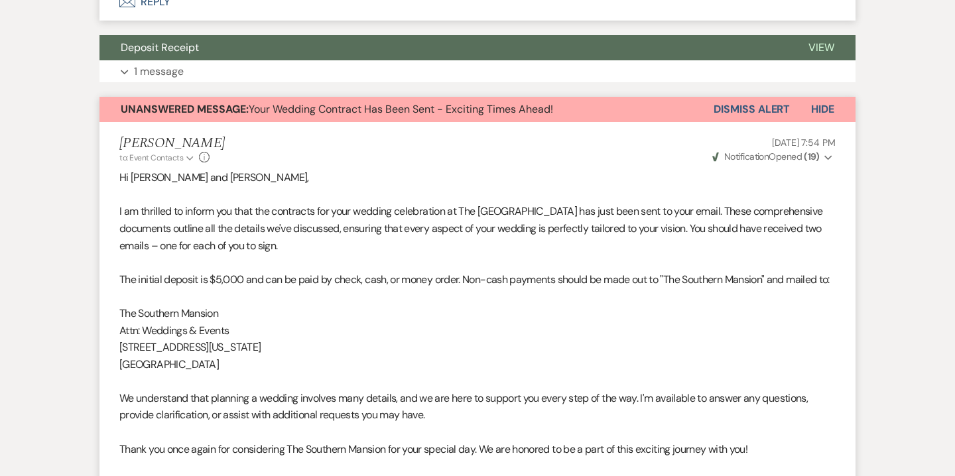
scroll to position [907, 0]
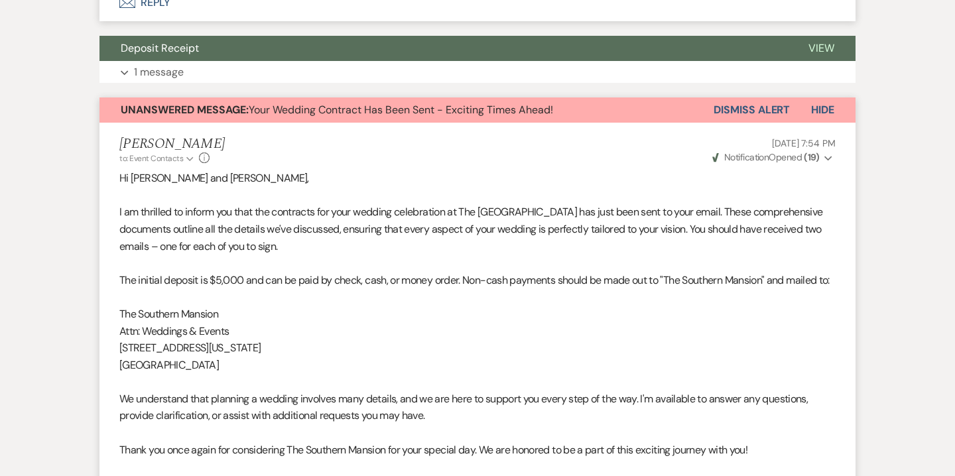
click at [772, 117] on button "Dismiss Alert" at bounding box center [752, 110] width 76 height 25
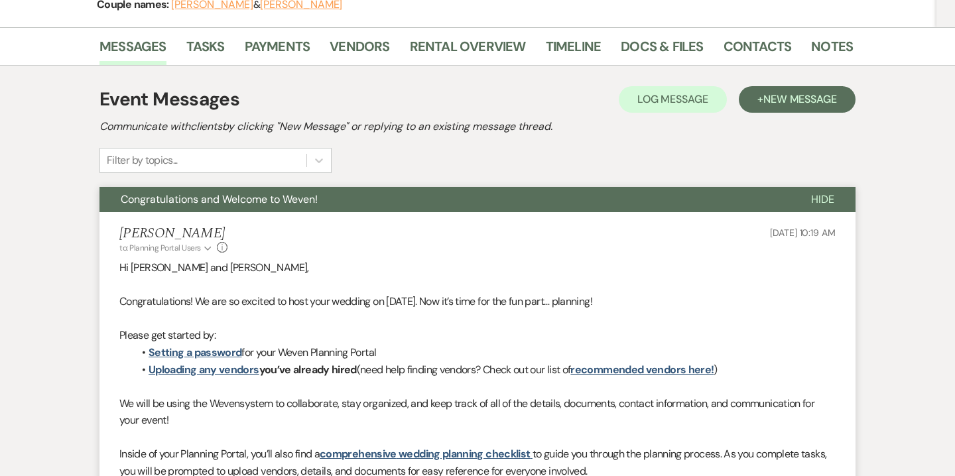
scroll to position [0, 0]
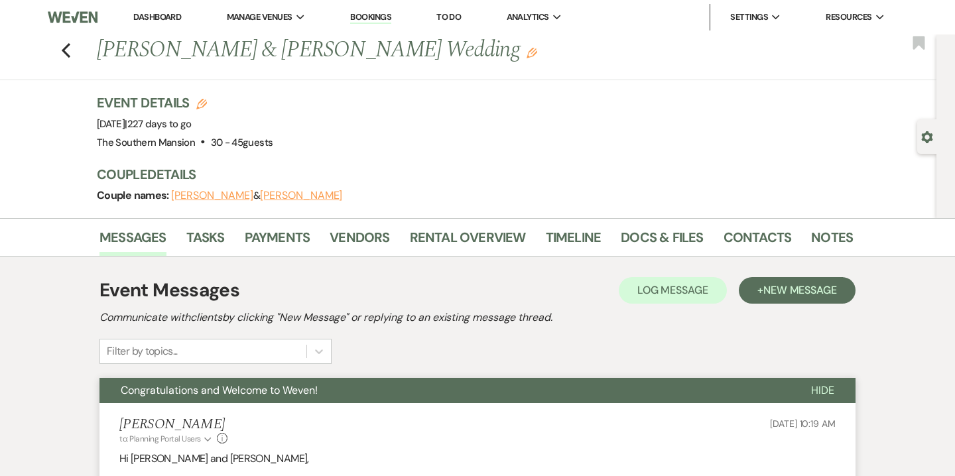
click at [927, 139] on icon "Gear" at bounding box center [928, 137] width 12 height 12
select select "14"
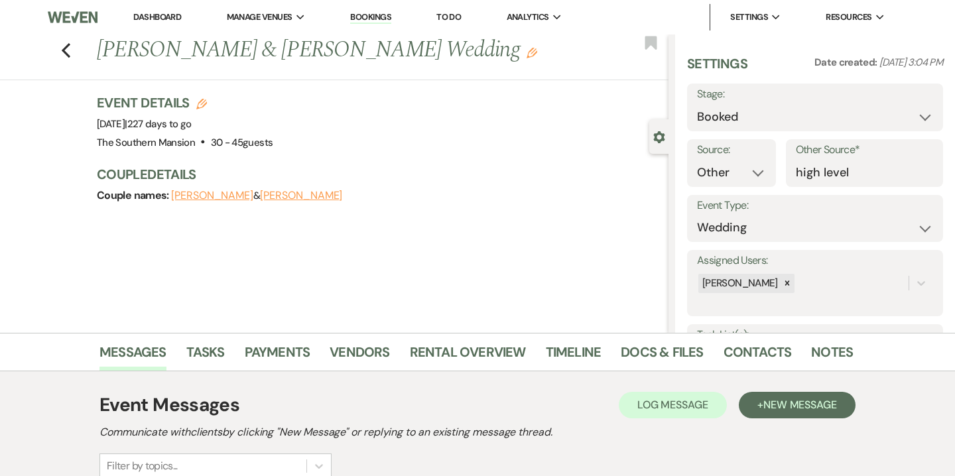
click at [665, 133] on div "Gear Settings" at bounding box center [662, 136] width 25 height 34
click at [659, 137] on icon "Gear" at bounding box center [659, 137] width 12 height 12
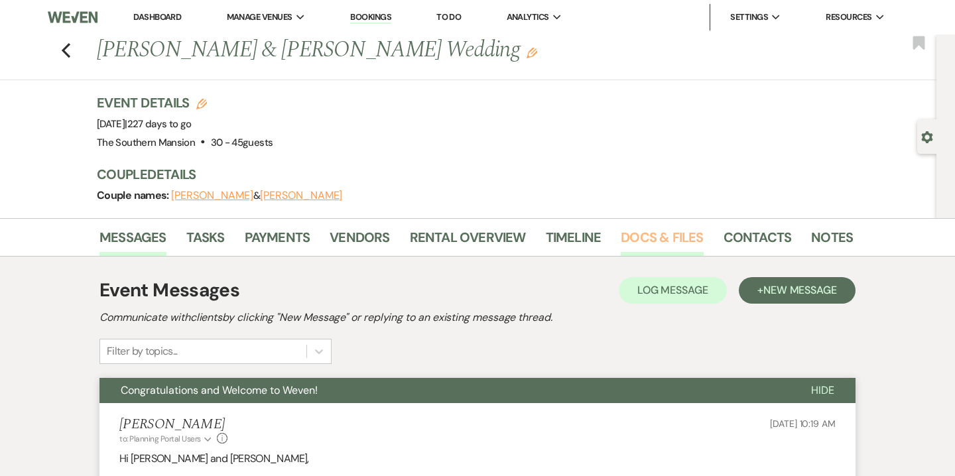
click at [661, 241] on link "Docs & Files" at bounding box center [662, 241] width 82 height 29
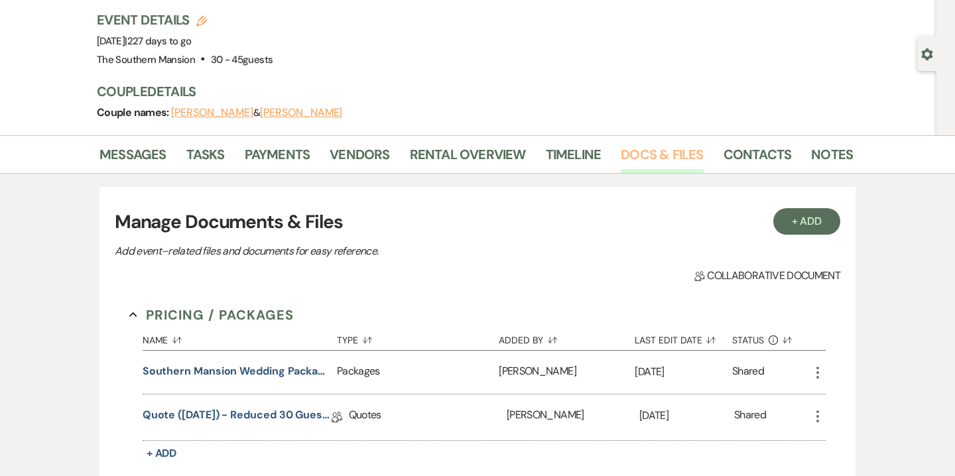
scroll to position [203, 0]
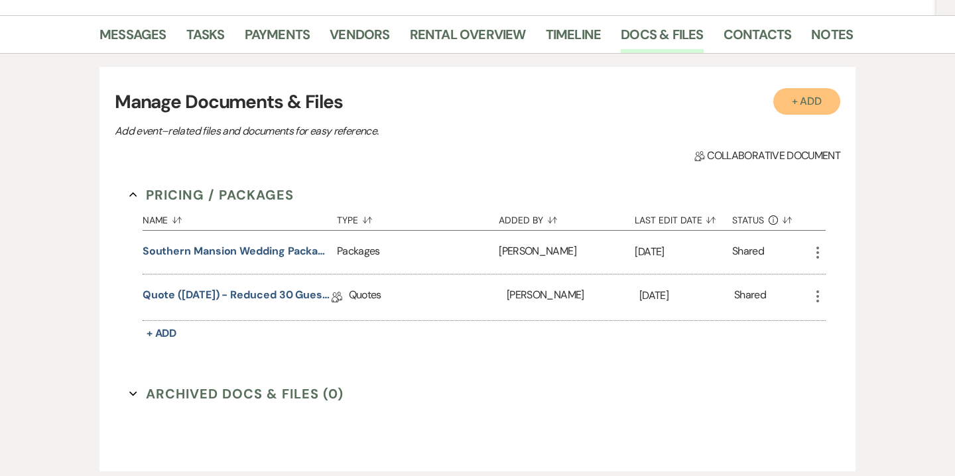
click at [831, 109] on button "+ Add" at bounding box center [808, 101] width 68 height 27
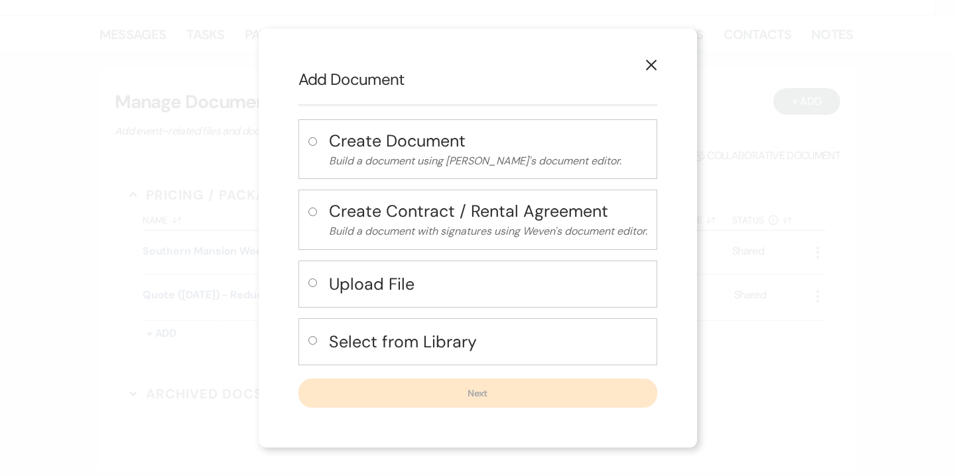
click at [398, 293] on h4 "Upload File" at bounding box center [488, 284] width 318 height 23
radio input "true"
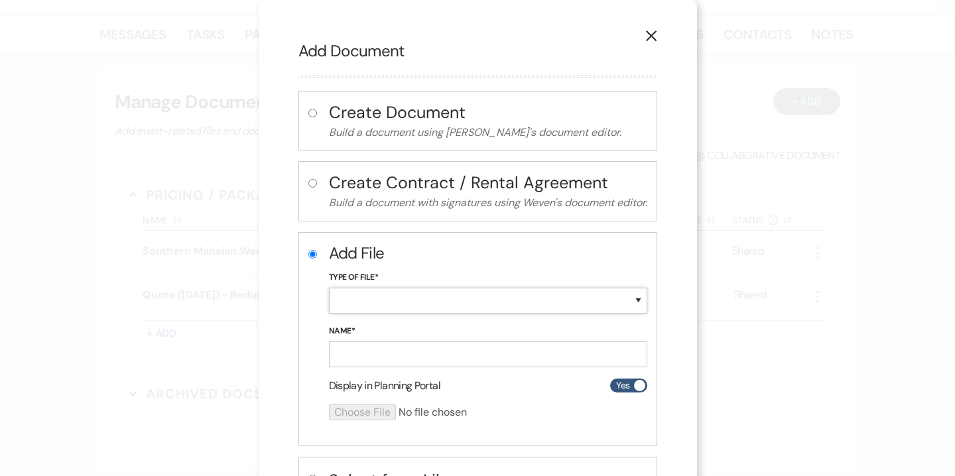
click at [399, 302] on select "Special Event Insurance Vendor Certificate of Insurance Contracts / Rental Agre…" at bounding box center [488, 301] width 318 height 26
select select "10"
click at [396, 350] on input "Name*" at bounding box center [488, 355] width 318 height 26
paste input "[DATE] Ferrari-Ferrari Wedding Contract"
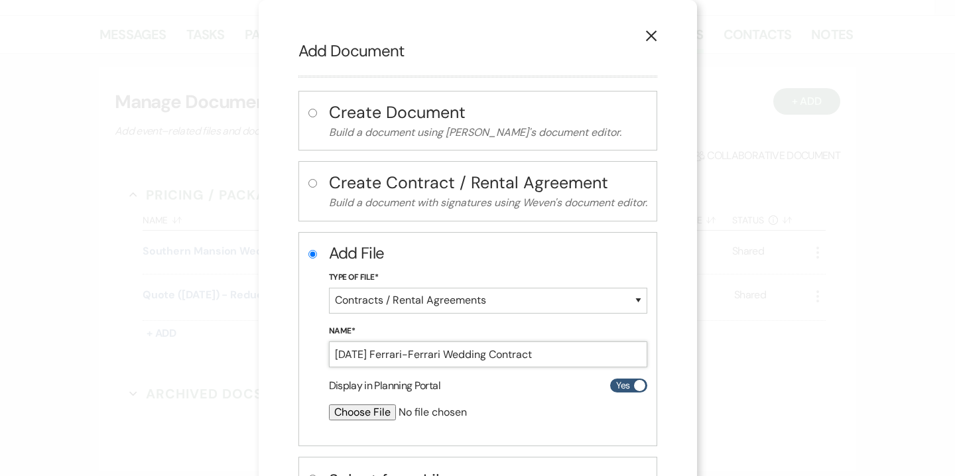
type input "[DATE] Ferrari-Ferrari Wedding Contract"
click at [377, 417] on input "file" at bounding box center [453, 413] width 248 height 16
type input "C:\fakepath\[DATE] Ferrari-Ferrari Wedding Contract (1) (1).pdf"
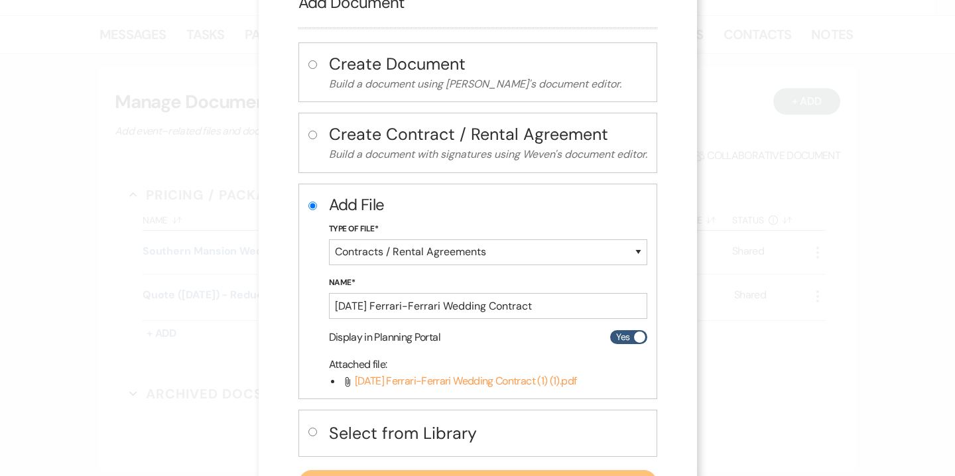
scroll to position [111, 0]
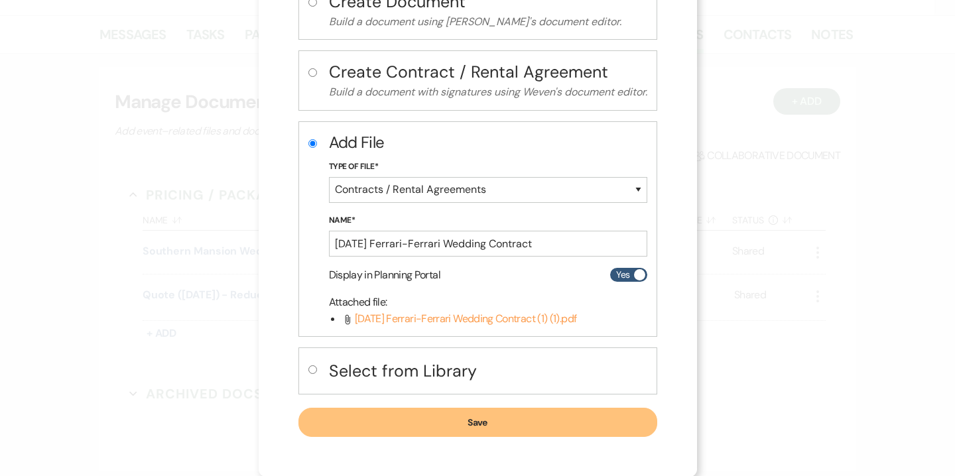
click at [454, 417] on button "Save" at bounding box center [478, 422] width 359 height 29
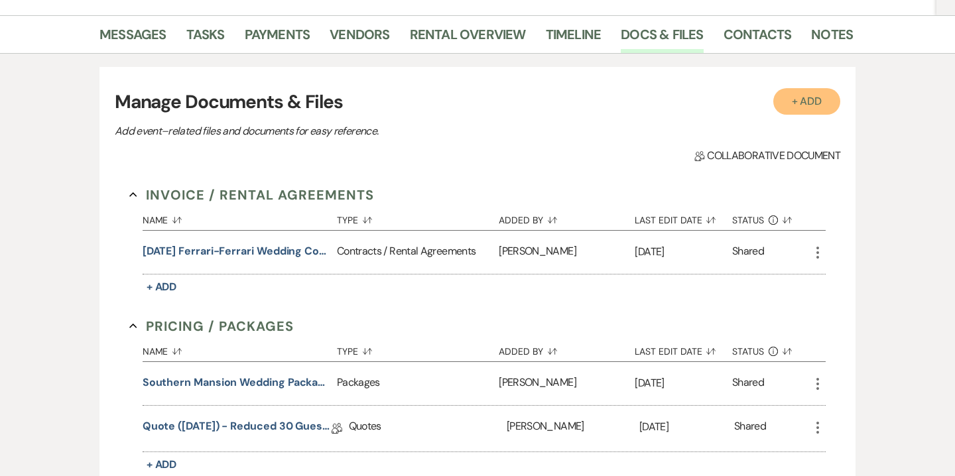
click at [817, 102] on button "+ Add" at bounding box center [808, 101] width 68 height 27
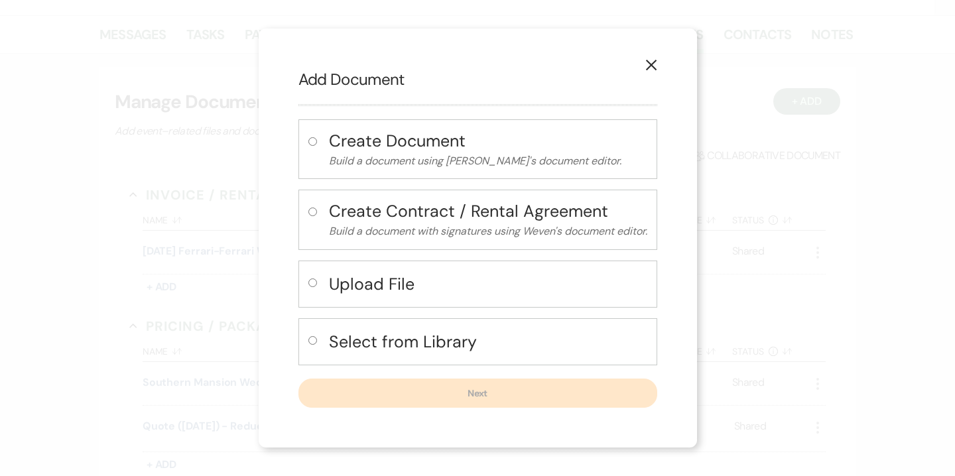
click at [429, 281] on h4 "Upload File" at bounding box center [488, 284] width 318 height 23
radio input "true"
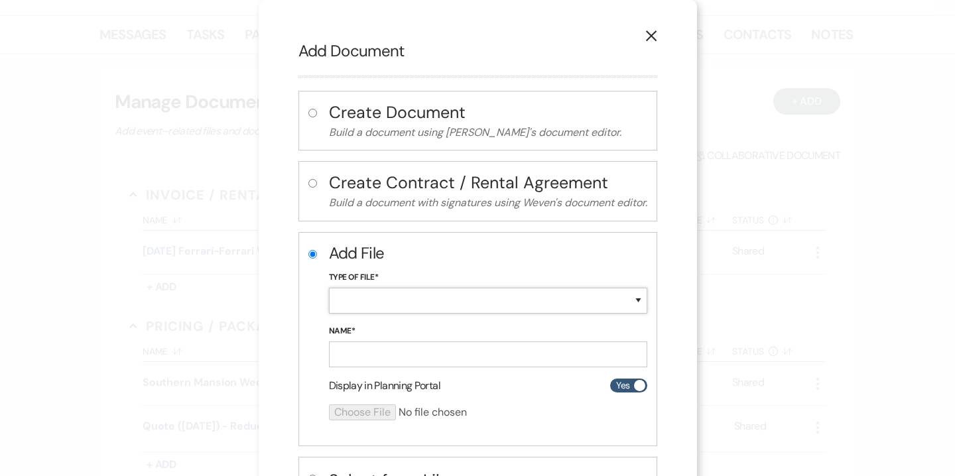
click at [450, 300] on select "Special Event Insurance Vendor Certificate of Insurance Contracts / Rental Agre…" at bounding box center [488, 301] width 318 height 26
click at [433, 295] on select "Special Event Insurance Vendor Certificate of Insurance Contracts / Rental Agre…" at bounding box center [488, 301] width 318 height 26
select select "10"
click at [396, 358] on input "Name*" at bounding box center [488, 355] width 318 height 26
paste input "[DATE] Ferrari-Ferrari Wedding Contract"
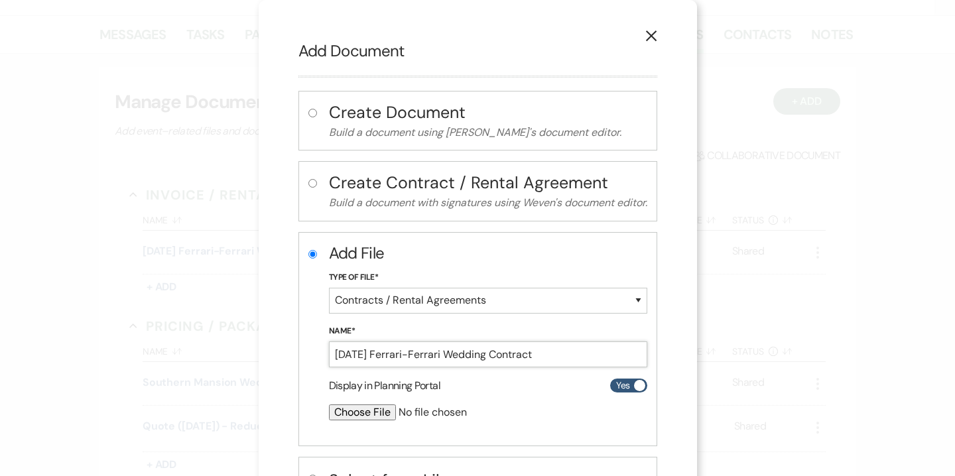
drag, startPoint x: 451, startPoint y: 353, endPoint x: 494, endPoint y: 355, distance: 42.5
click at [494, 355] on input "[DATE] Ferrari-Ferrari Wedding Contract" at bounding box center [488, 355] width 318 height 26
type input "[DATE] Ferrari-Ferrari Room Block Contract"
click at [363, 413] on input "file" at bounding box center [453, 413] width 248 height 16
type input "C:\fakepath\[DATE] Ferrari-Ferrari Room Block Contract (1) (1).pdf"
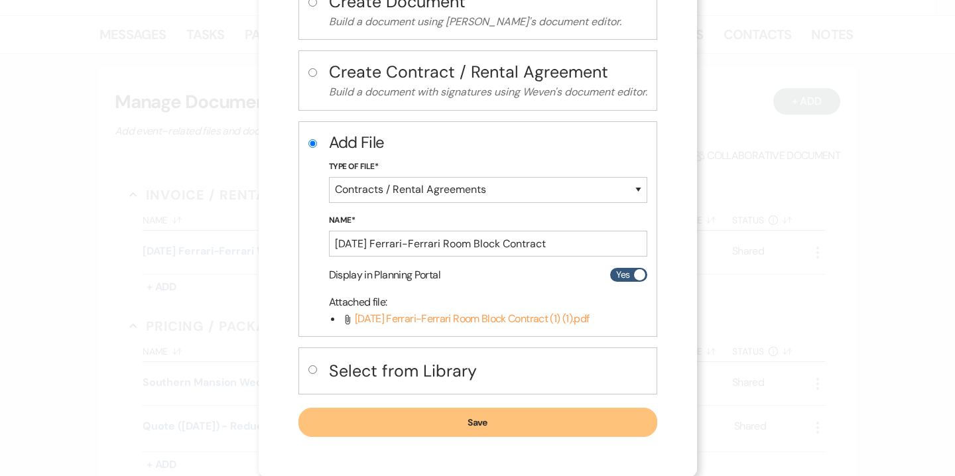
click at [504, 420] on button "Save" at bounding box center [478, 422] width 359 height 29
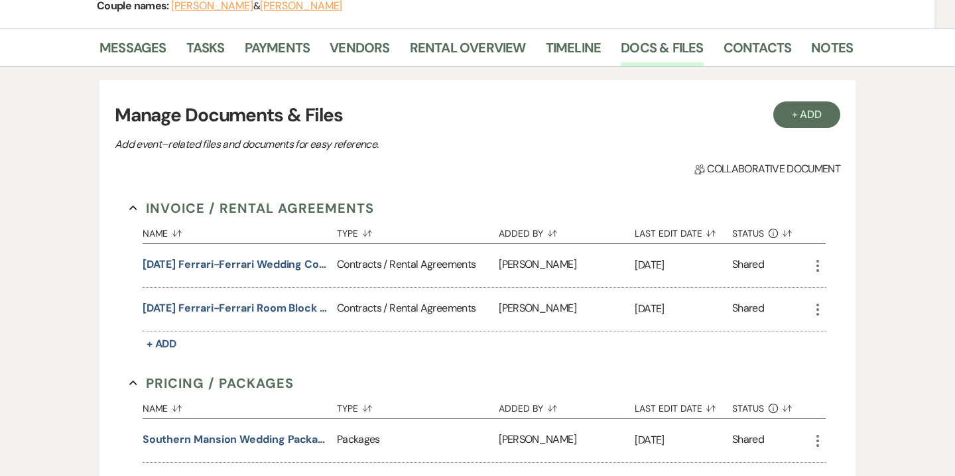
scroll to position [203, 0]
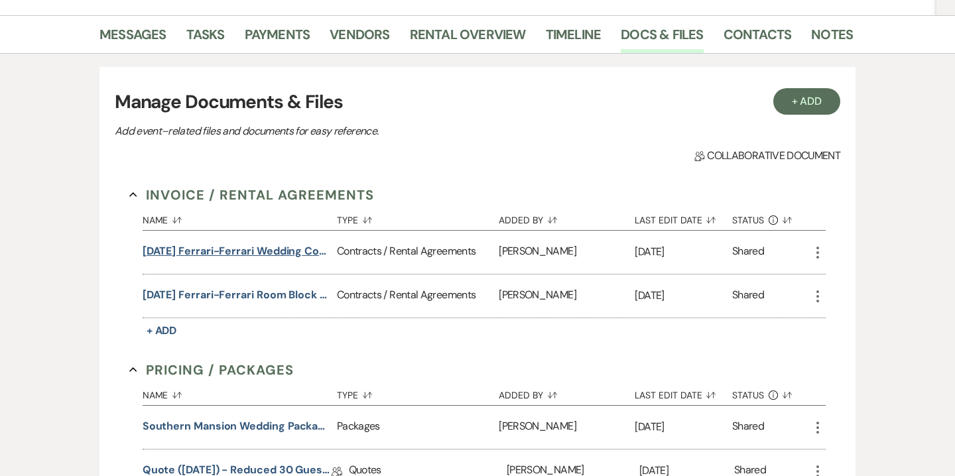
click at [281, 256] on button "[DATE] Ferrari-Ferrari Wedding Contract" at bounding box center [237, 251] width 189 height 16
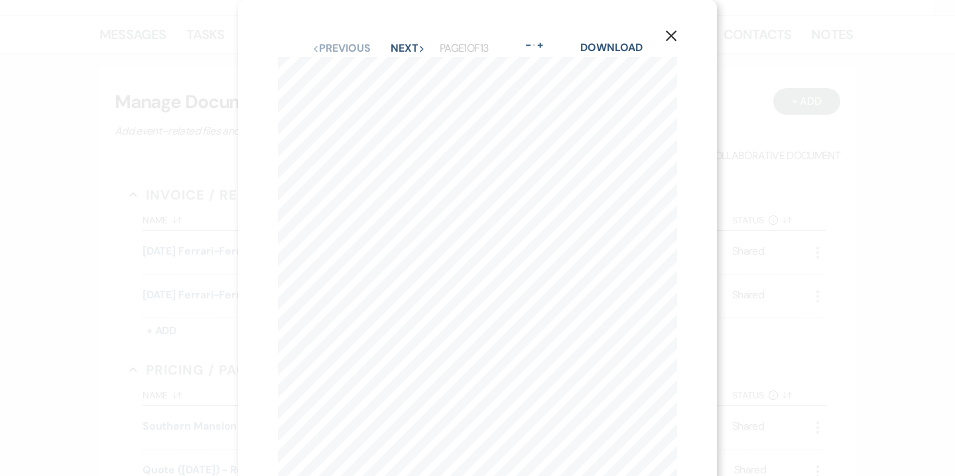
click at [670, 38] on use "button" at bounding box center [671, 36] width 11 height 11
